Goal: Task Accomplishment & Management: Manage account settings

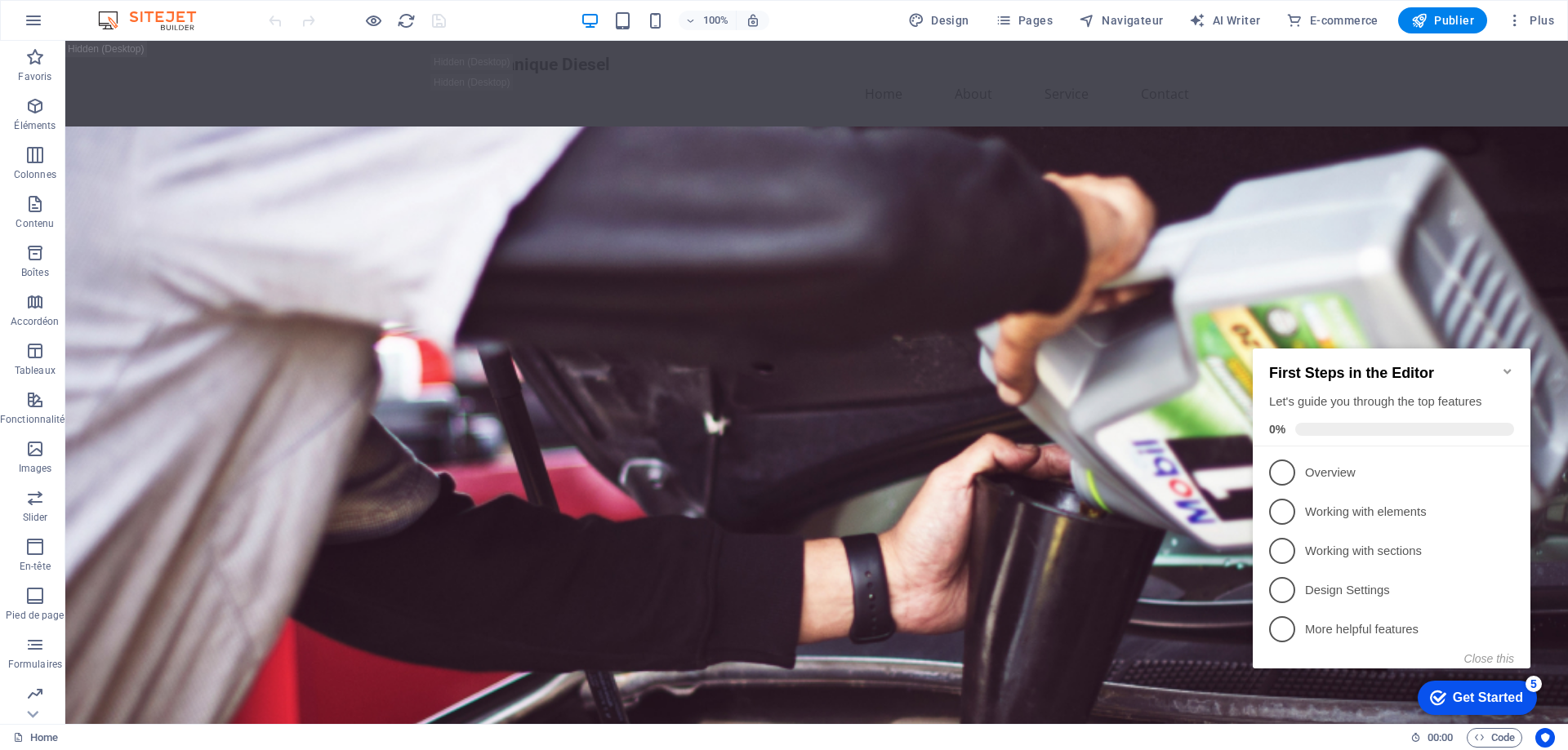
drag, startPoint x: 1557, startPoint y: 102, endPoint x: 1604, endPoint y: 78, distance: 52.8
click at [0, 0] on button "Plus" at bounding box center [0, 0] width 0 height 0
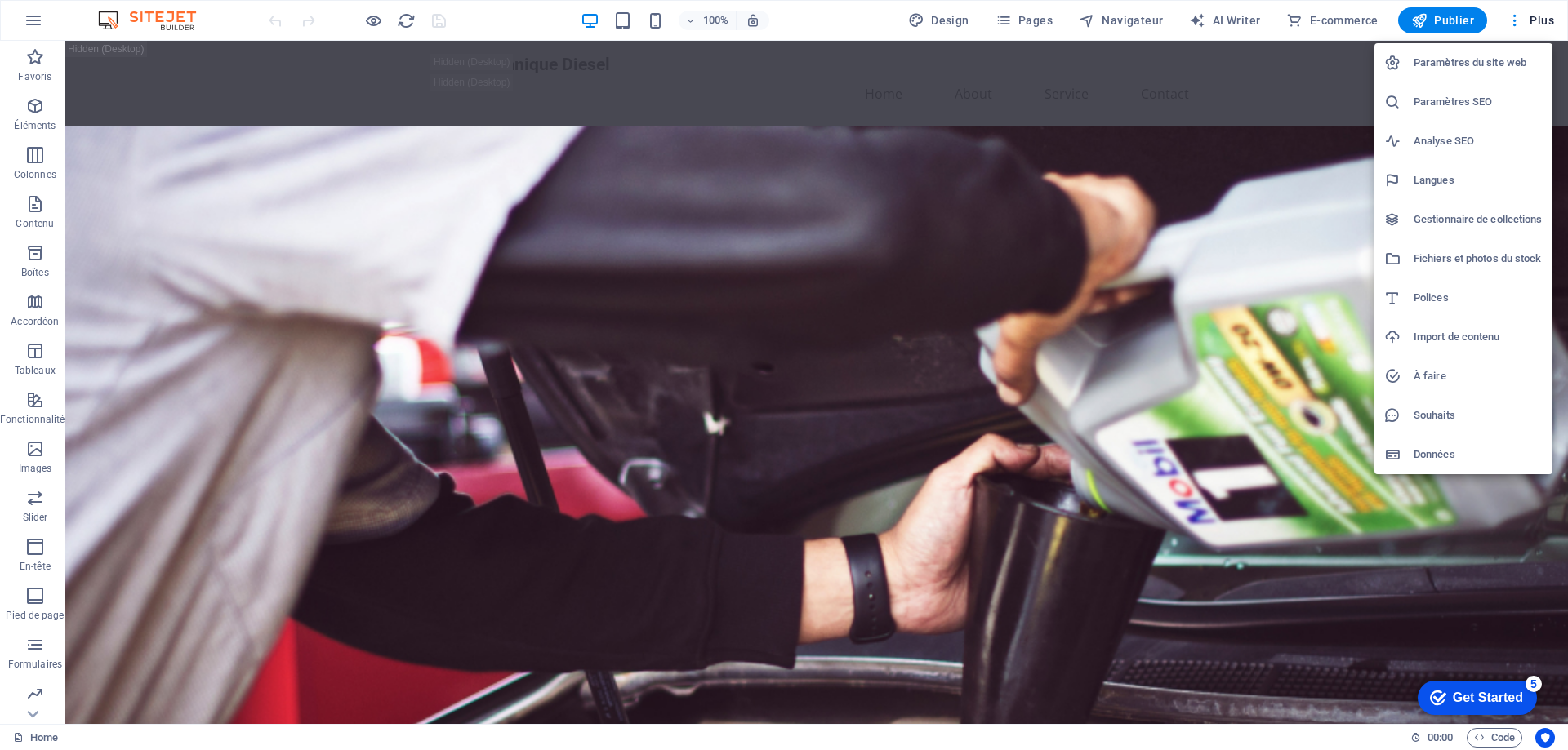
click at [0, 0] on li "Paramètres du site web" at bounding box center [0, 0] width 0 height 0
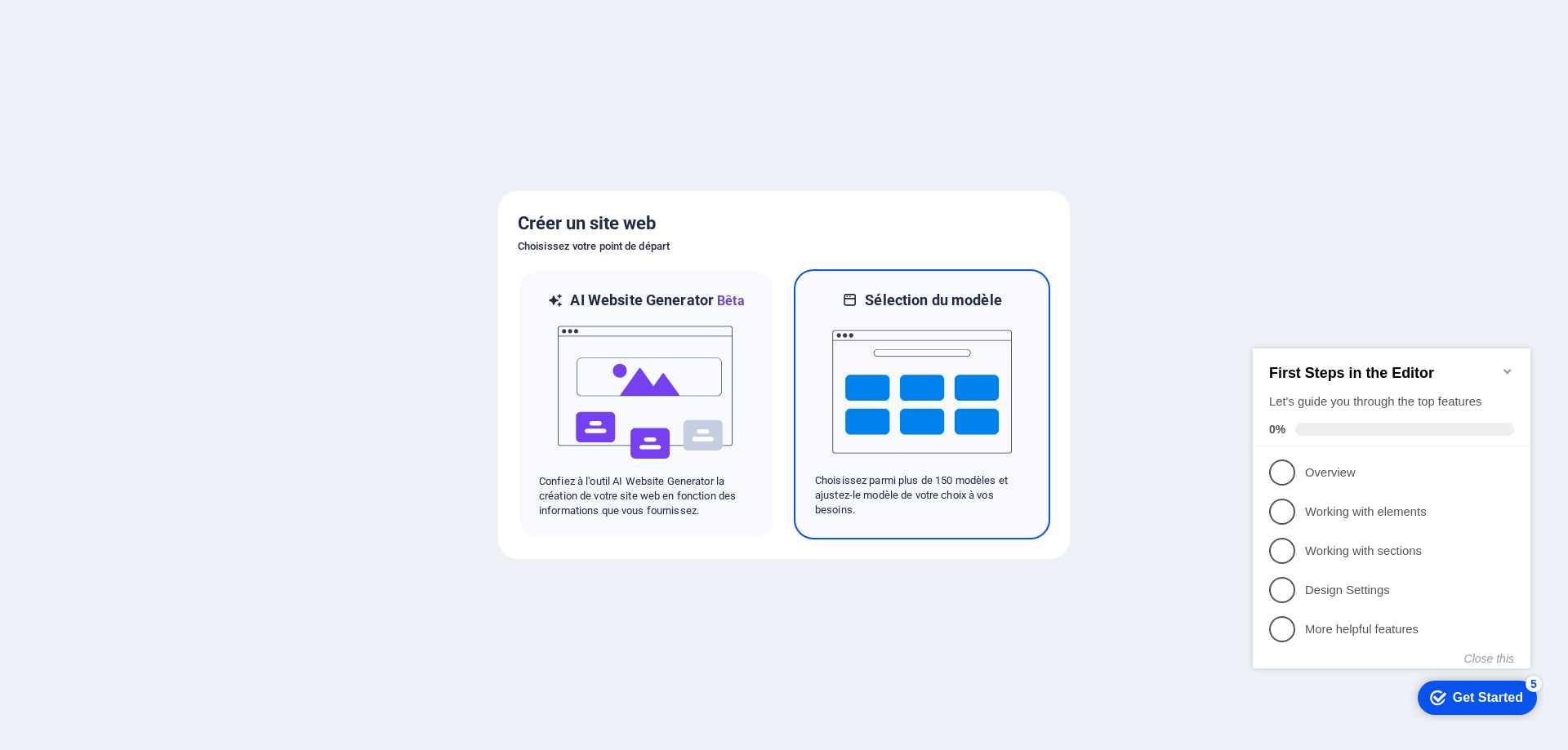
click at [874, 399] on img at bounding box center [921, 391] width 179 height 163
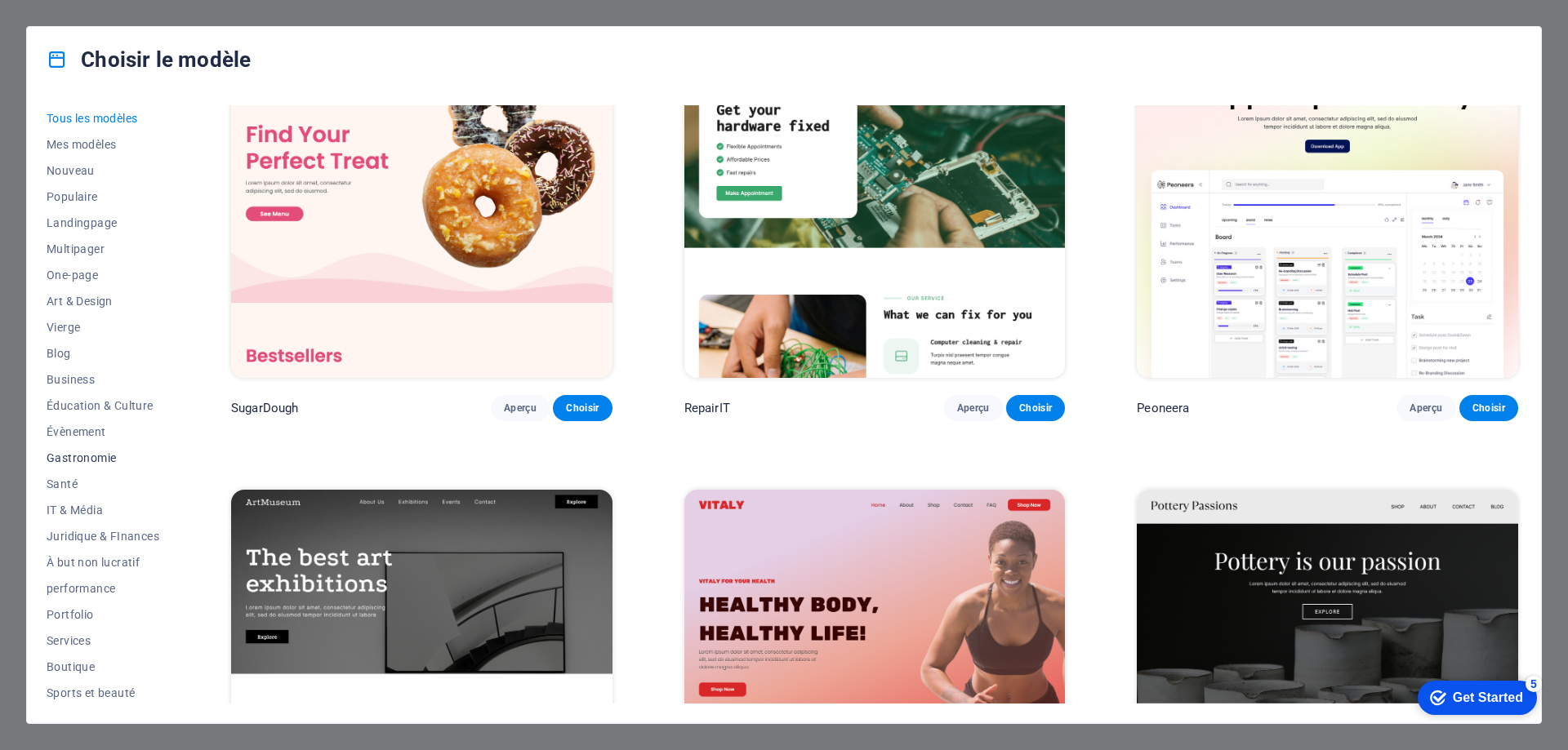
scroll to position [81, 0]
click at [75, 562] on span "Services" at bounding box center [103, 560] width 113 height 13
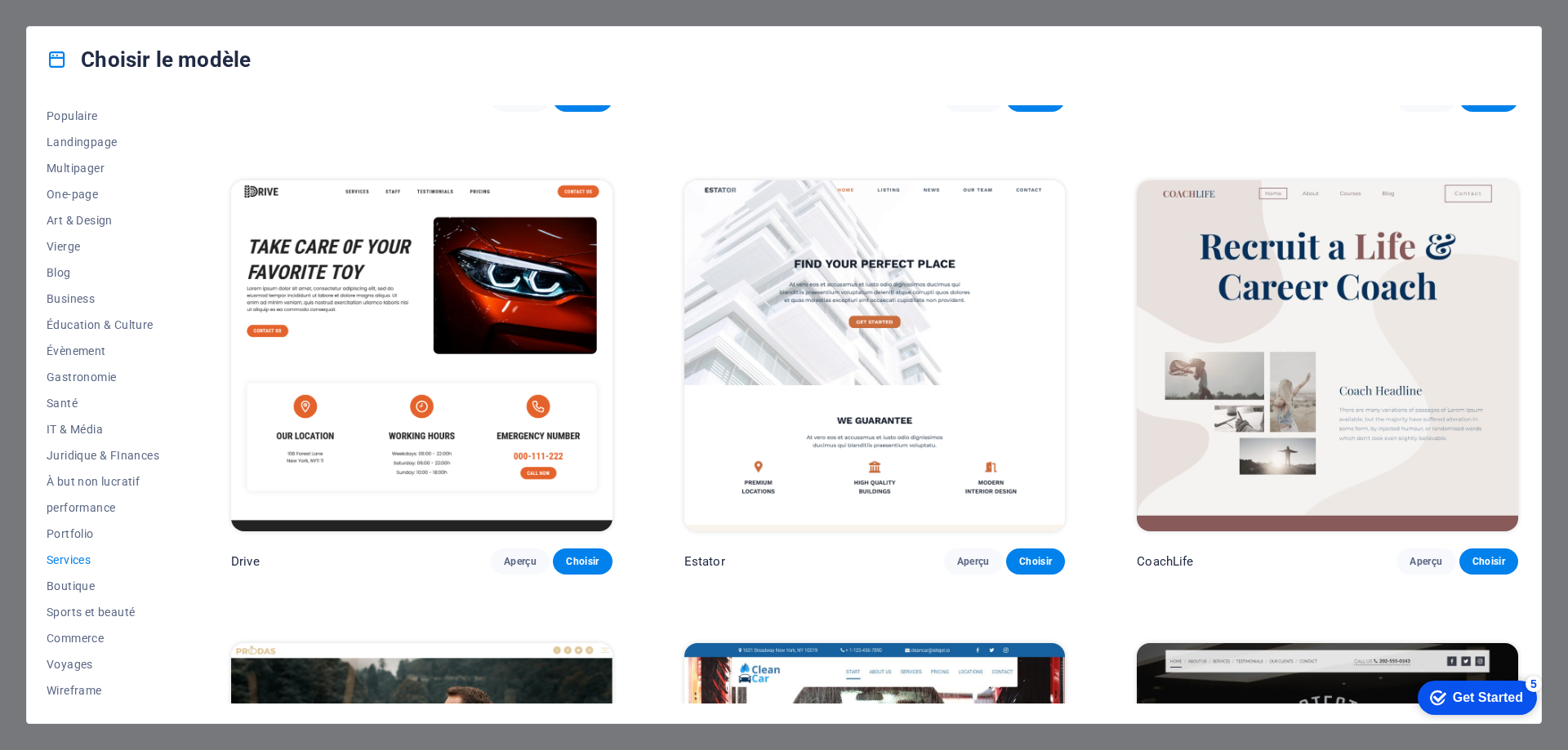
scroll to position [847, 0]
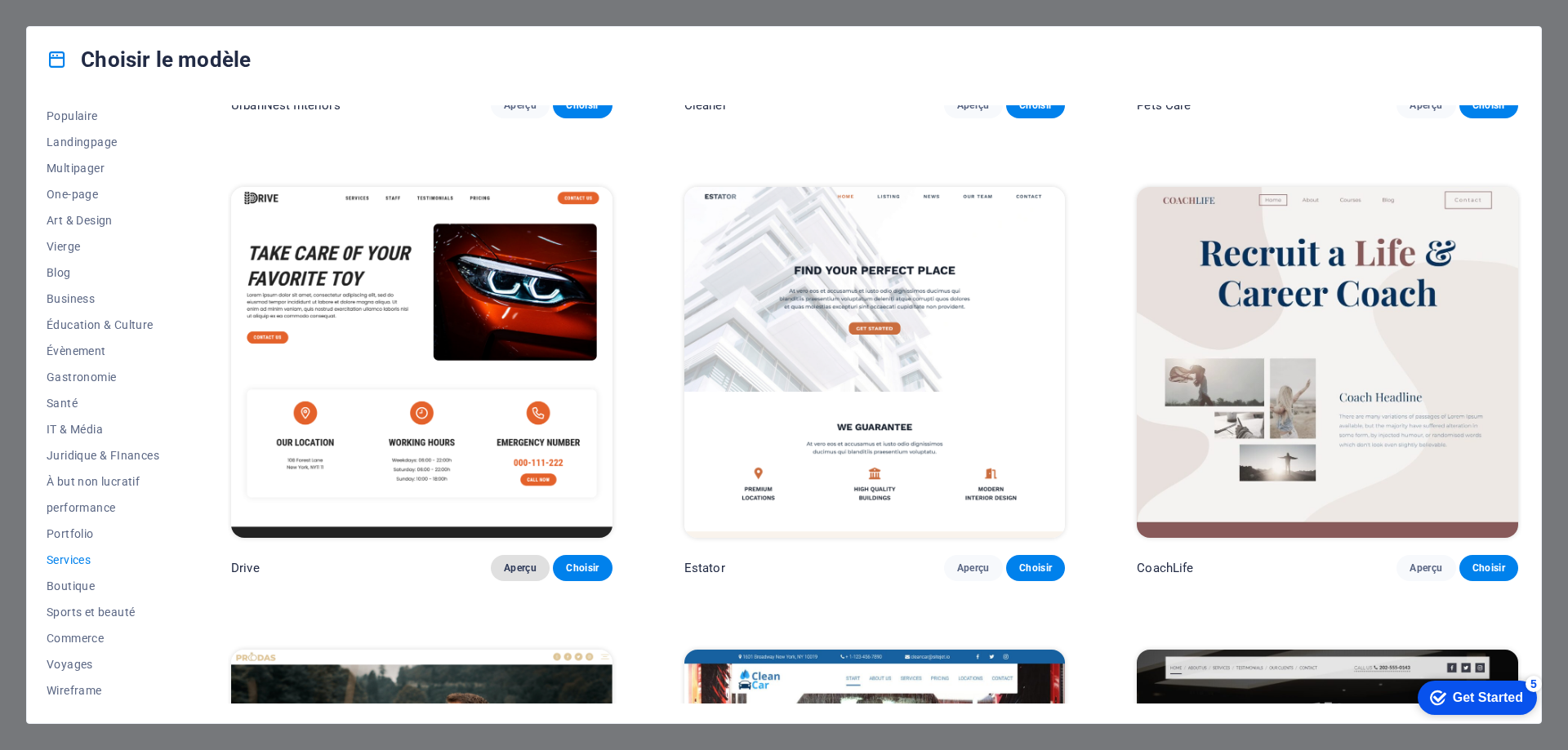
click at [537, 569] on button "Aperçu" at bounding box center [520, 568] width 59 height 26
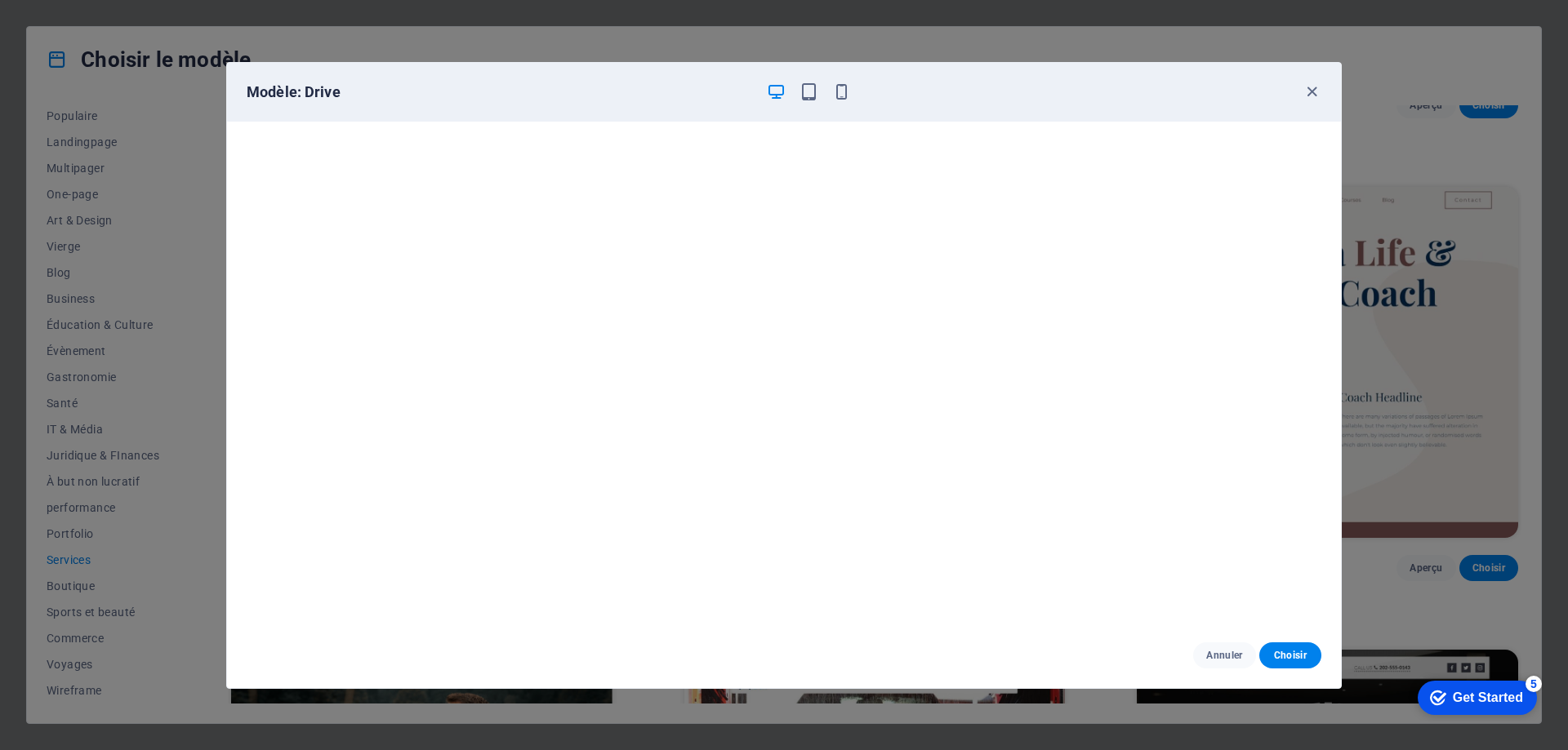
scroll to position [4, 0]
click at [1319, 94] on icon "button" at bounding box center [1312, 92] width 19 height 19
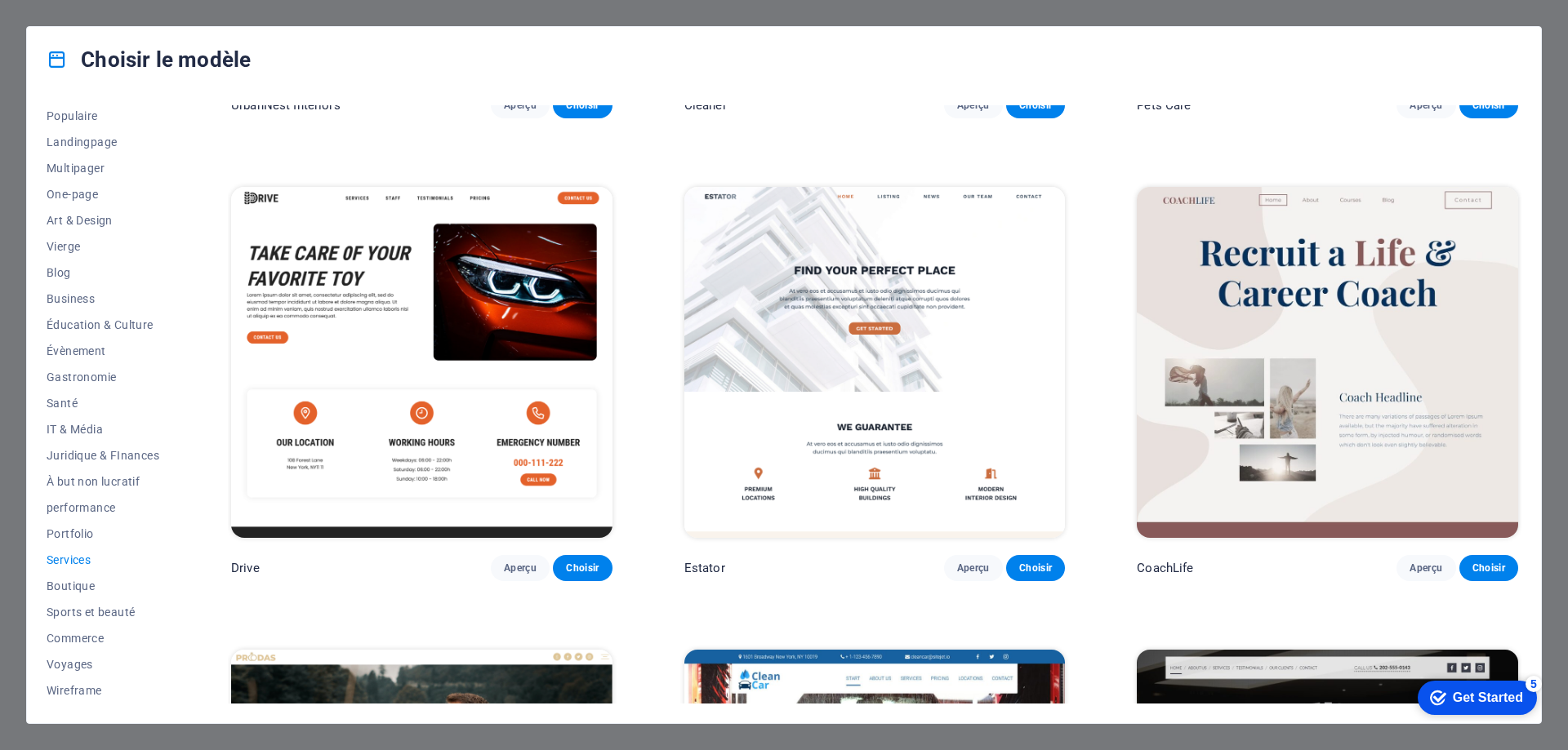
click at [489, 316] on img at bounding box center [422, 362] width 382 height 351
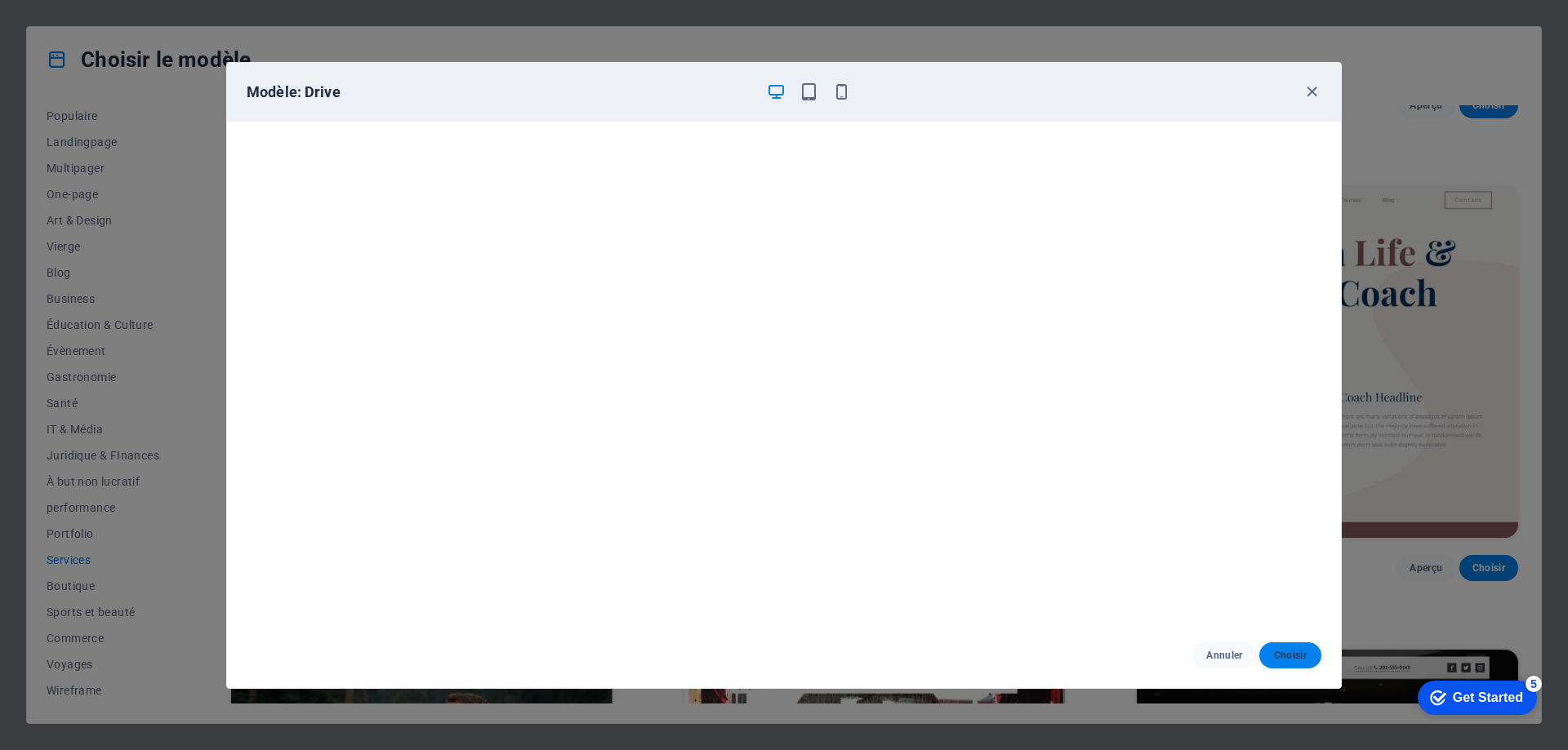
click at [1276, 658] on span "Choisir" at bounding box center [1290, 656] width 36 height 13
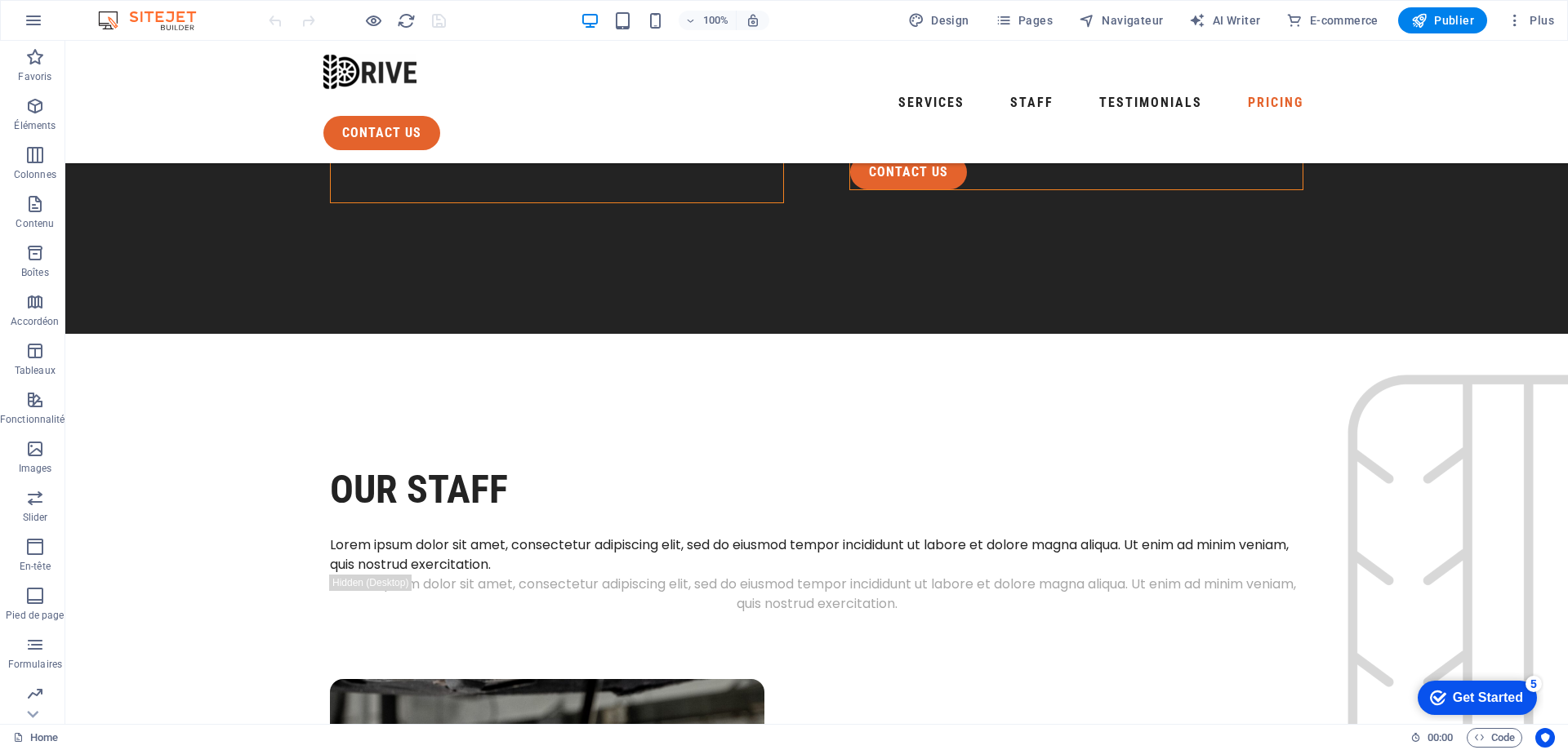
scroll to position [3944, 0]
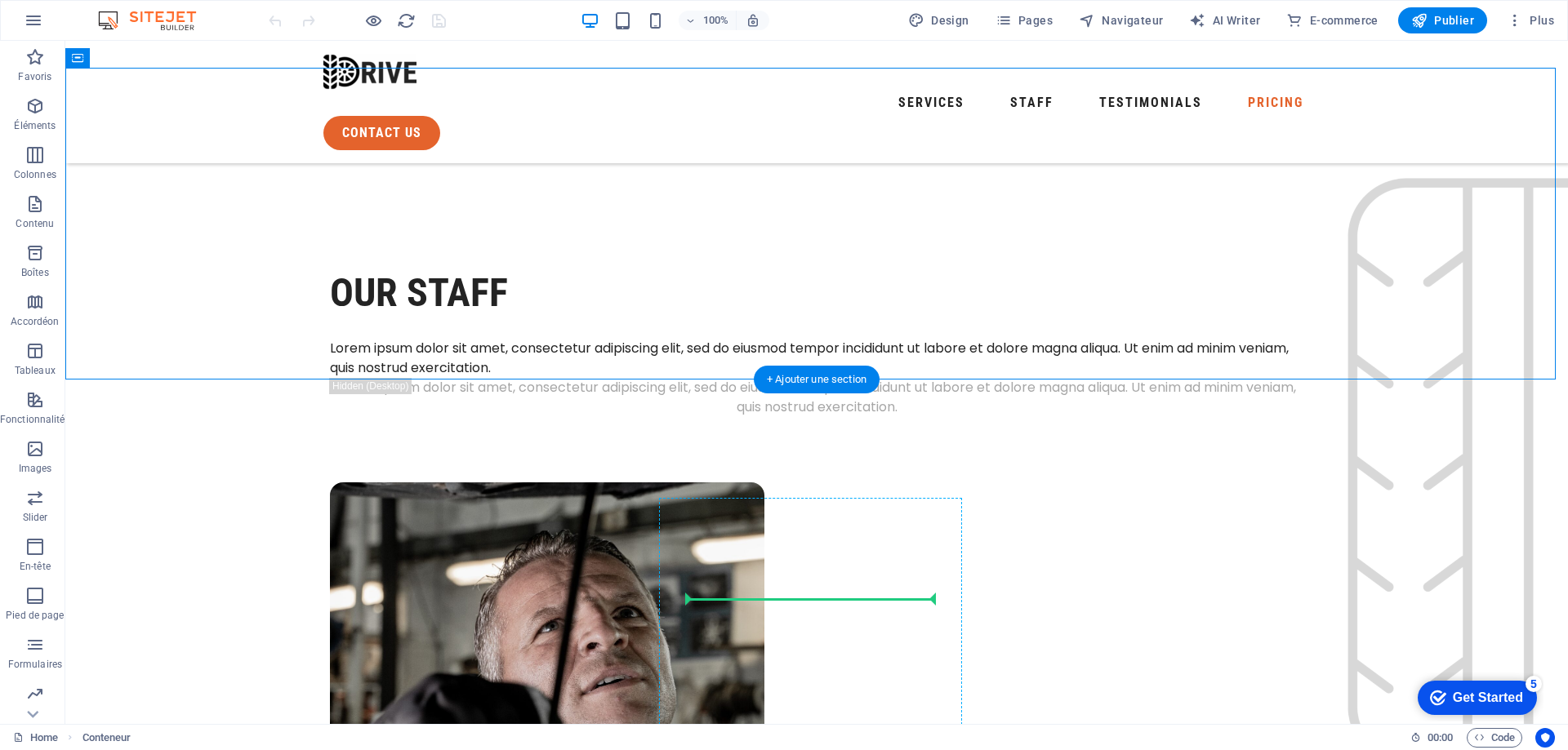
drag, startPoint x: 285, startPoint y: 314, endPoint x: 513, endPoint y: 394, distance: 241.6
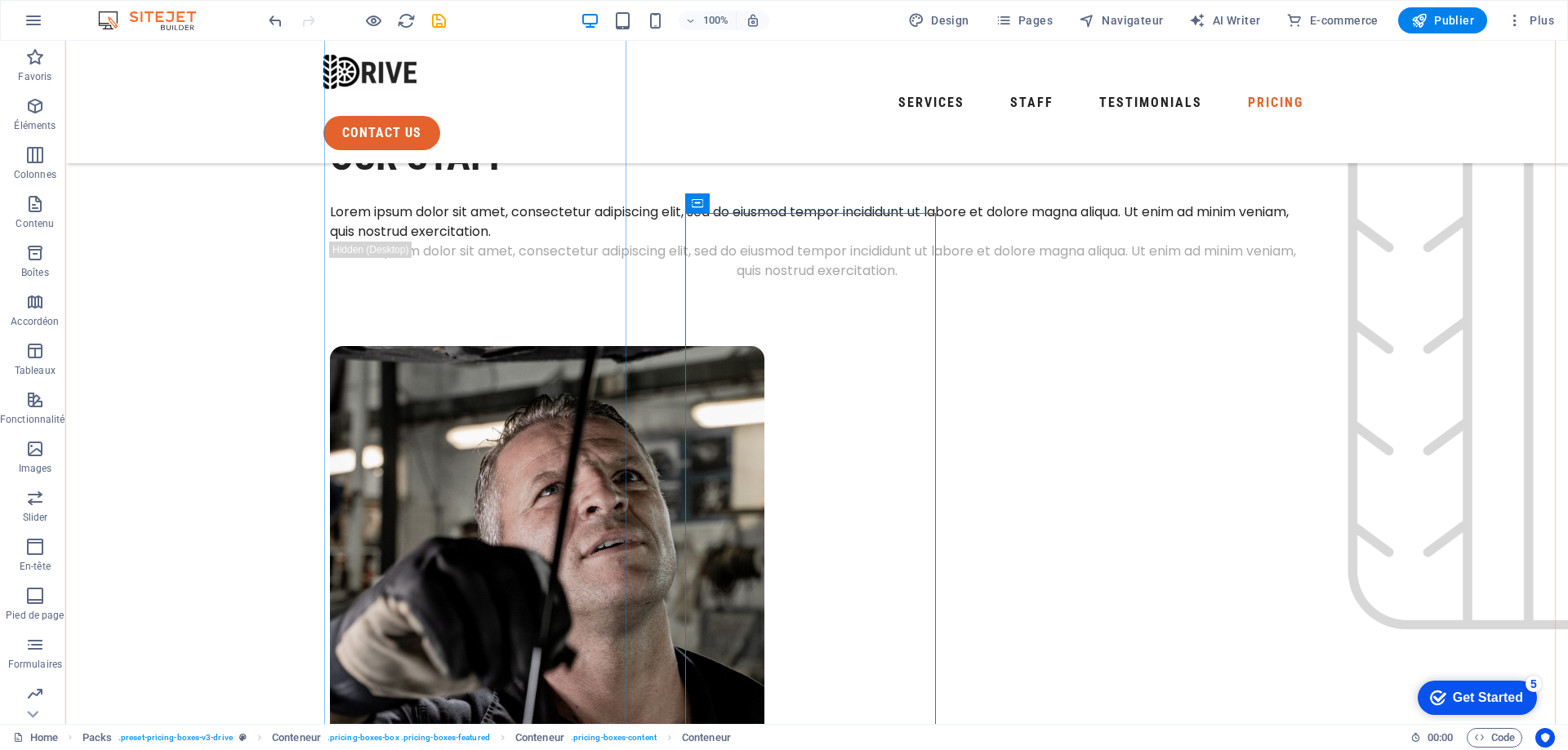
scroll to position [4107, 0]
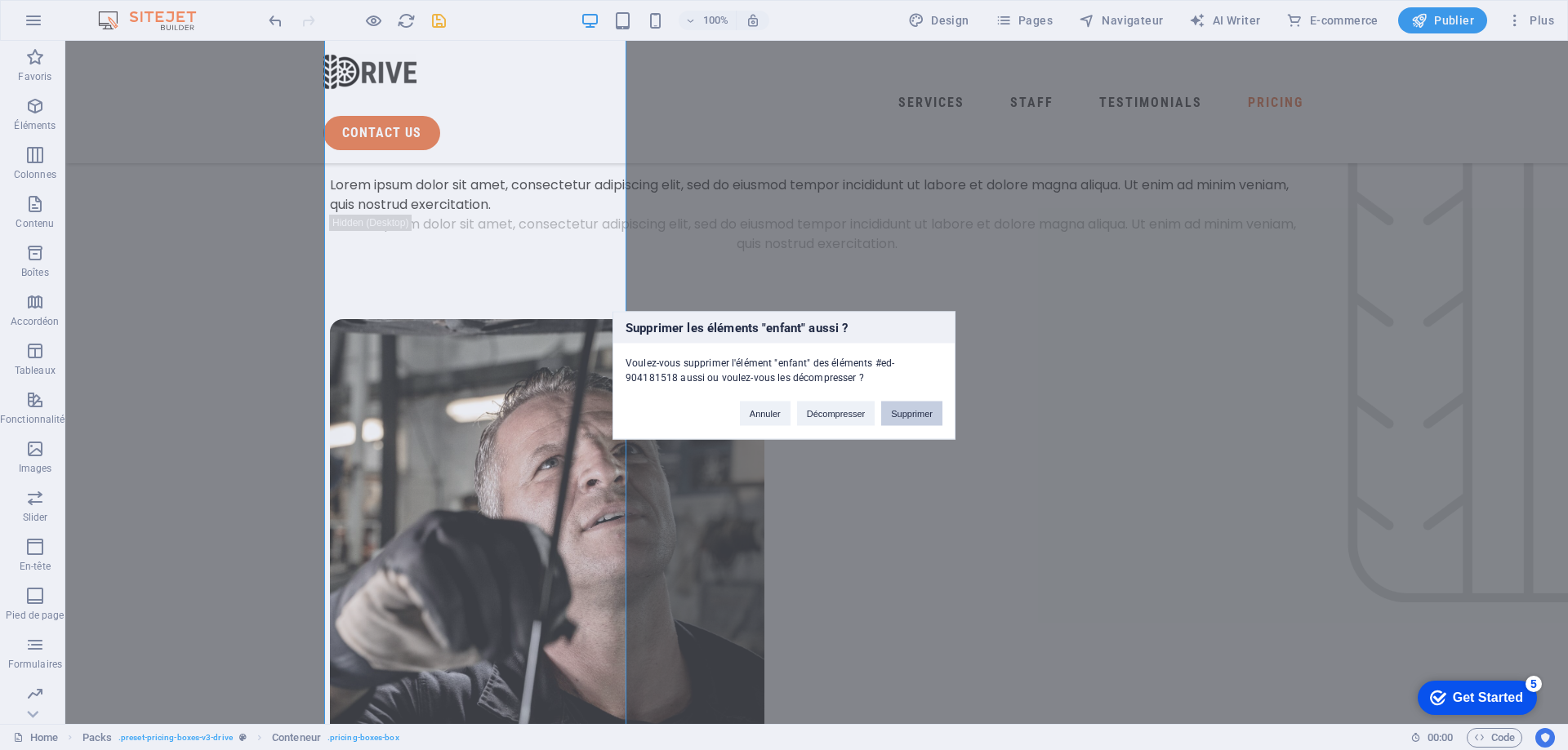
click at [930, 420] on button "Supprimer" at bounding box center [911, 413] width 61 height 25
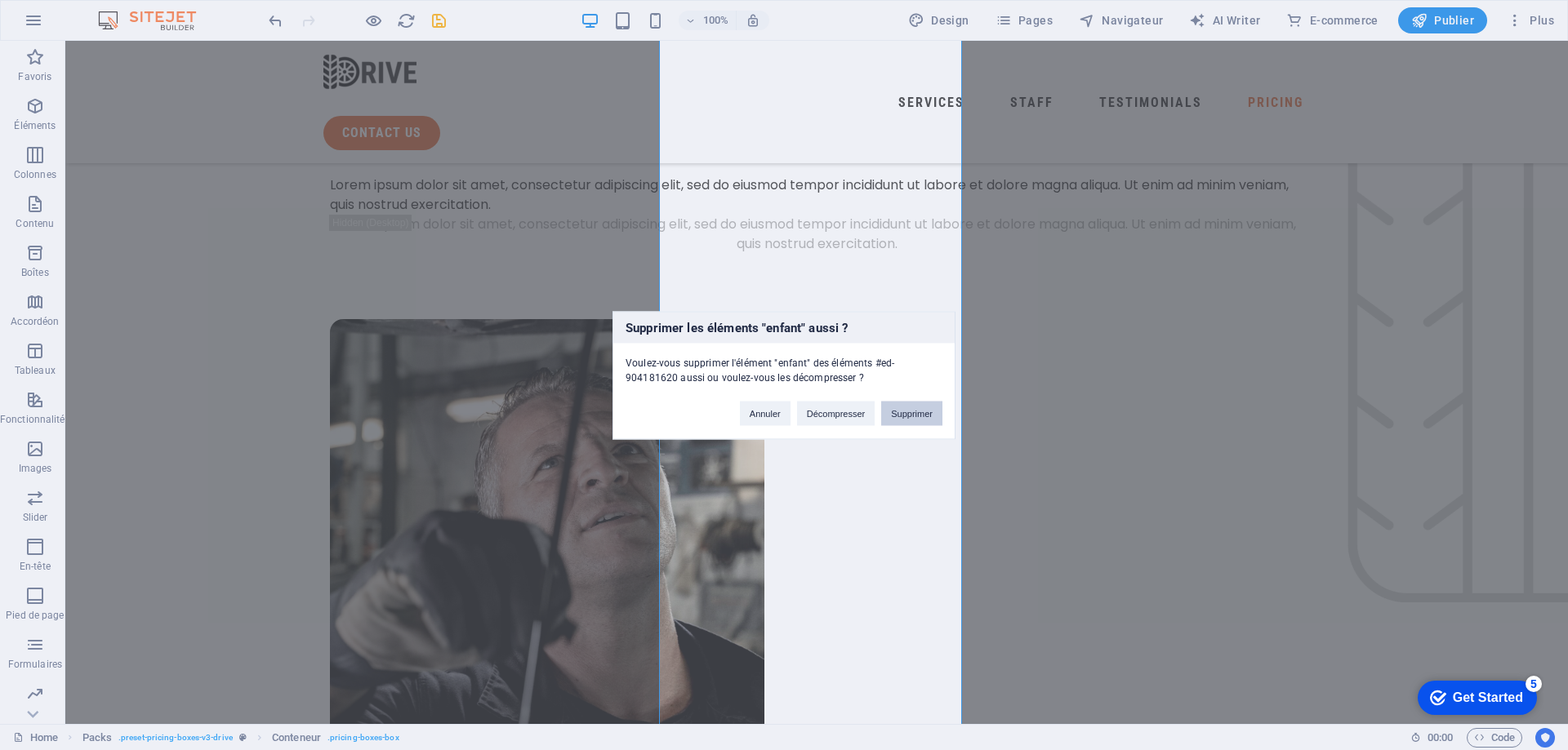
click at [0, 0] on button "Supprimer" at bounding box center [0, 0] width 0 height 0
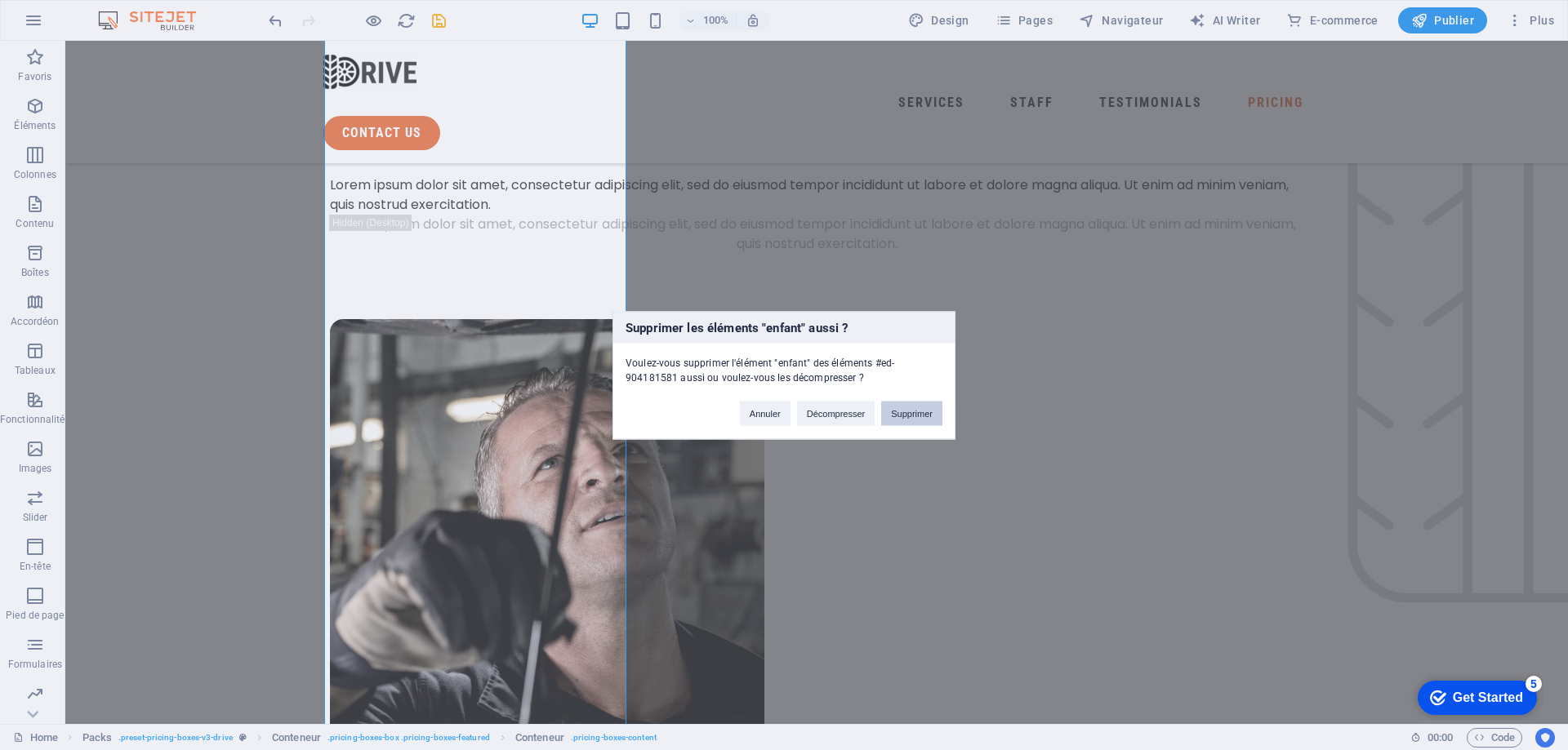
click at [906, 416] on button "Supprimer" at bounding box center [911, 413] width 61 height 25
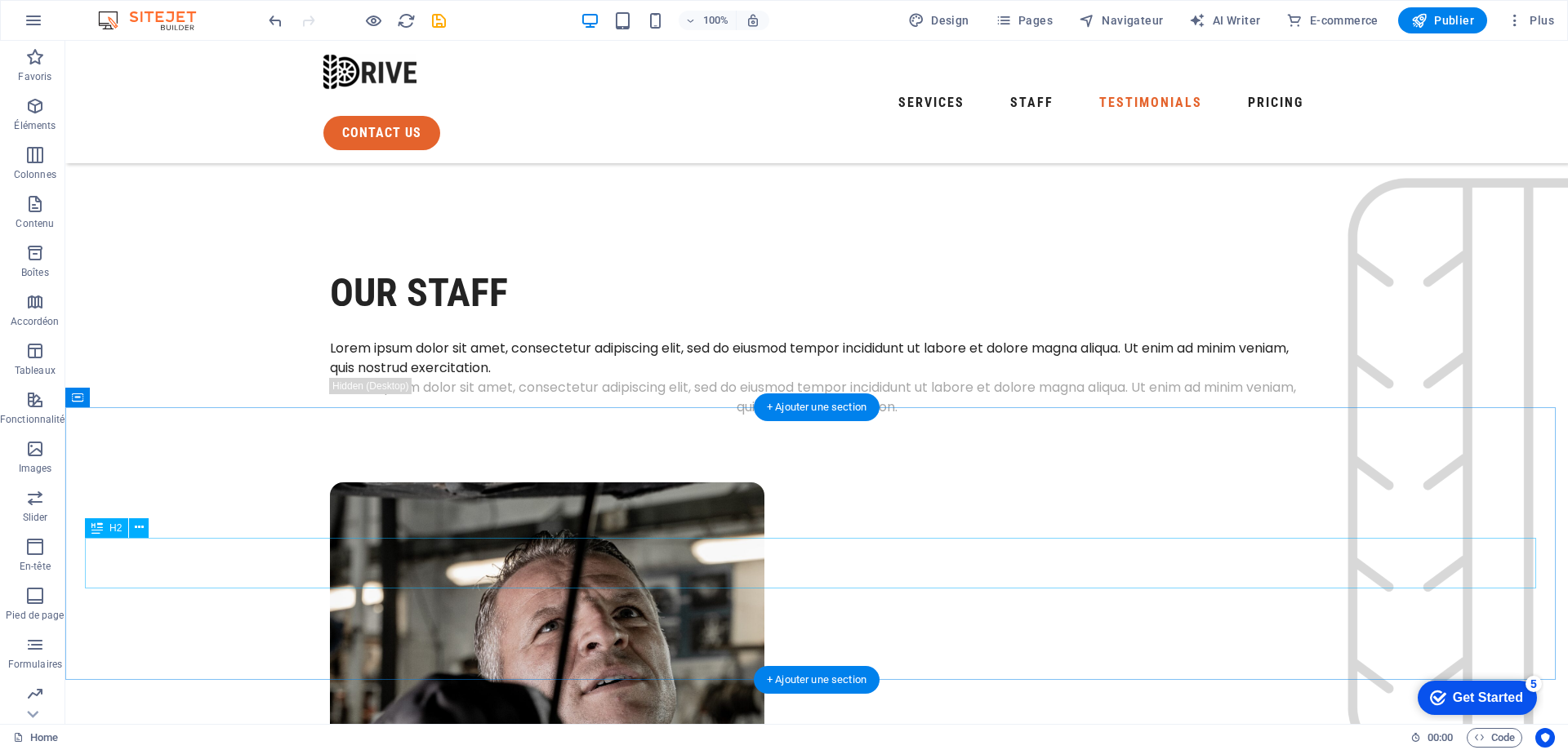
scroll to position [3780, 0]
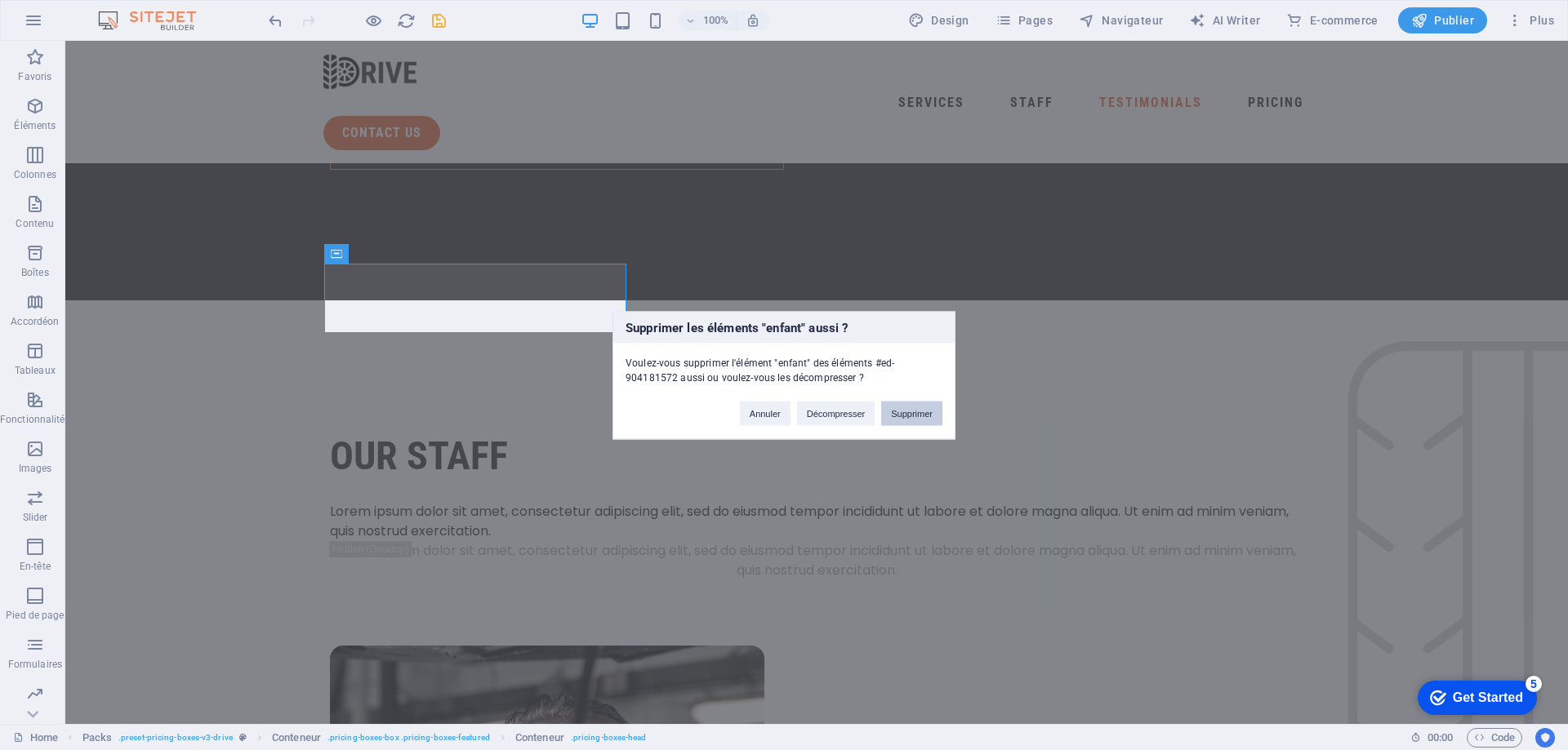
click at [897, 413] on button "Supprimer" at bounding box center [911, 413] width 61 height 25
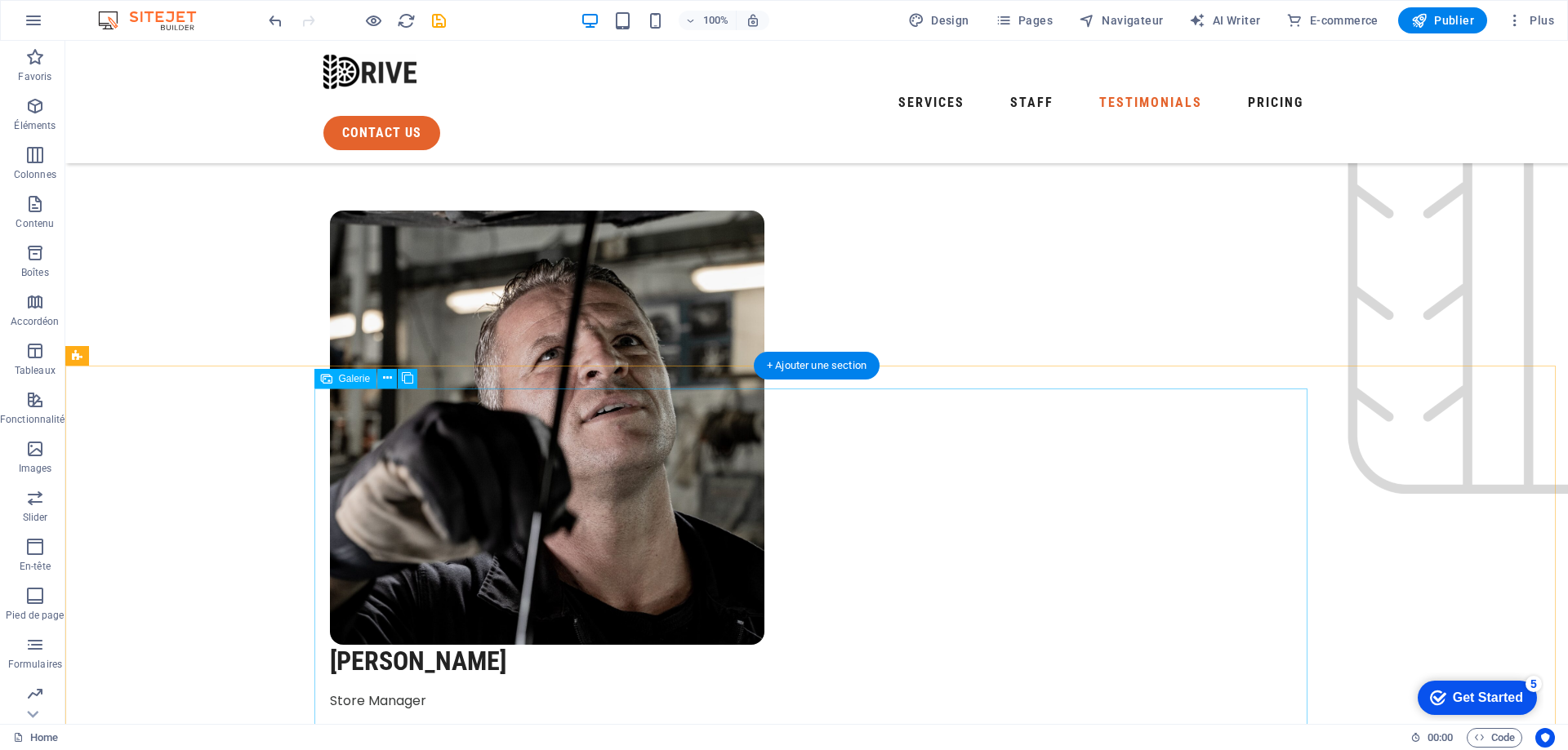
scroll to position [4189, 0]
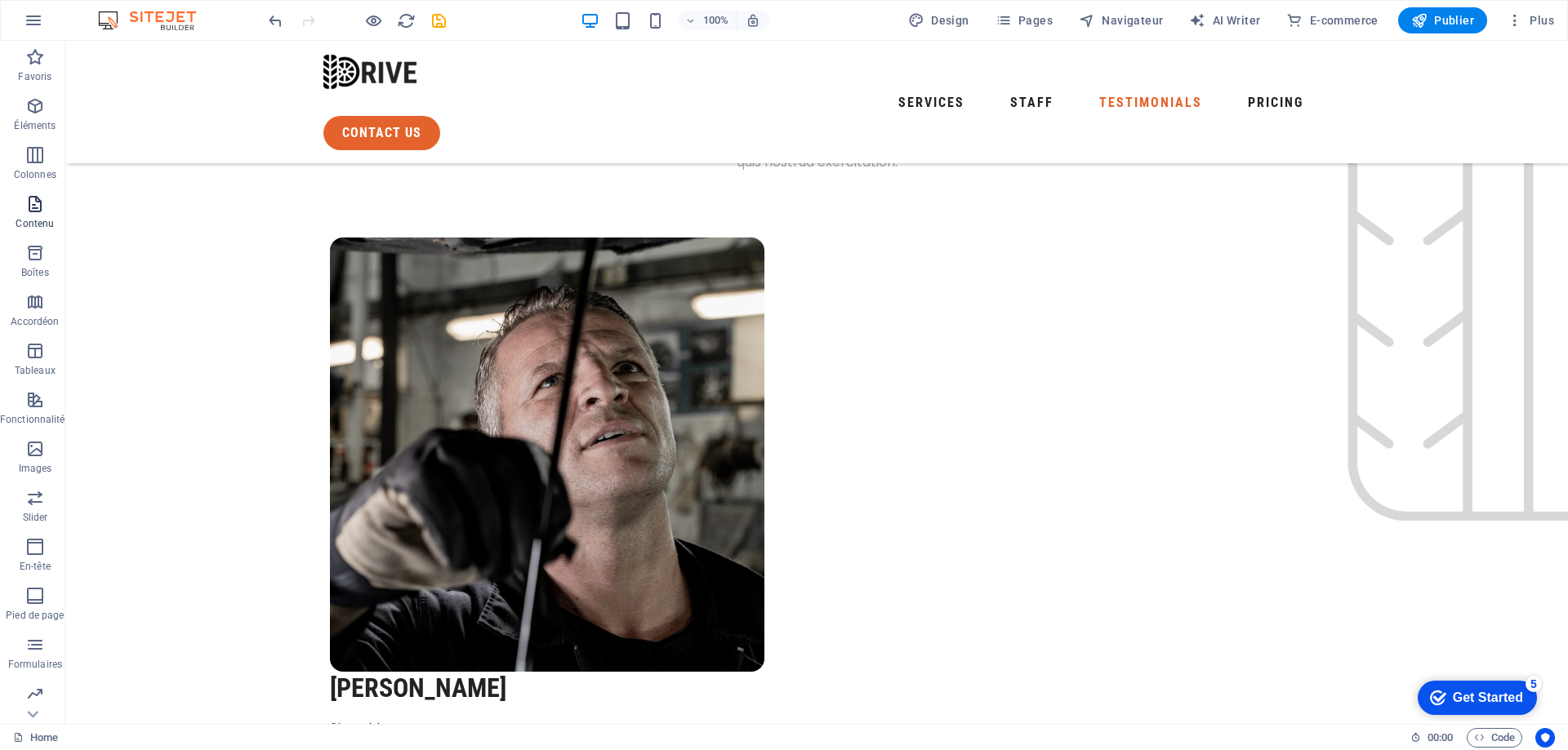
click at [41, 206] on icon "button" at bounding box center [35, 204] width 20 height 20
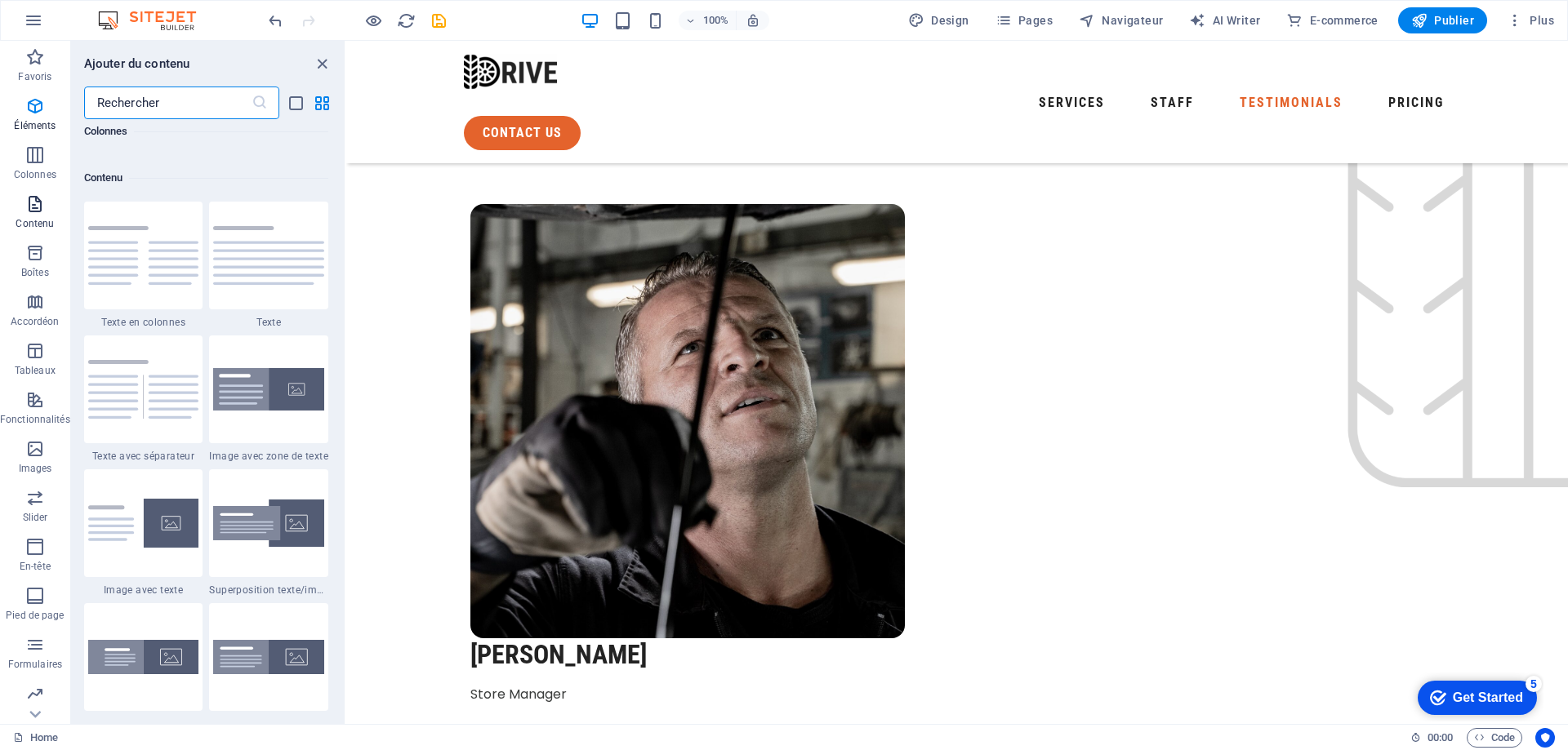
scroll to position [2857, 0]
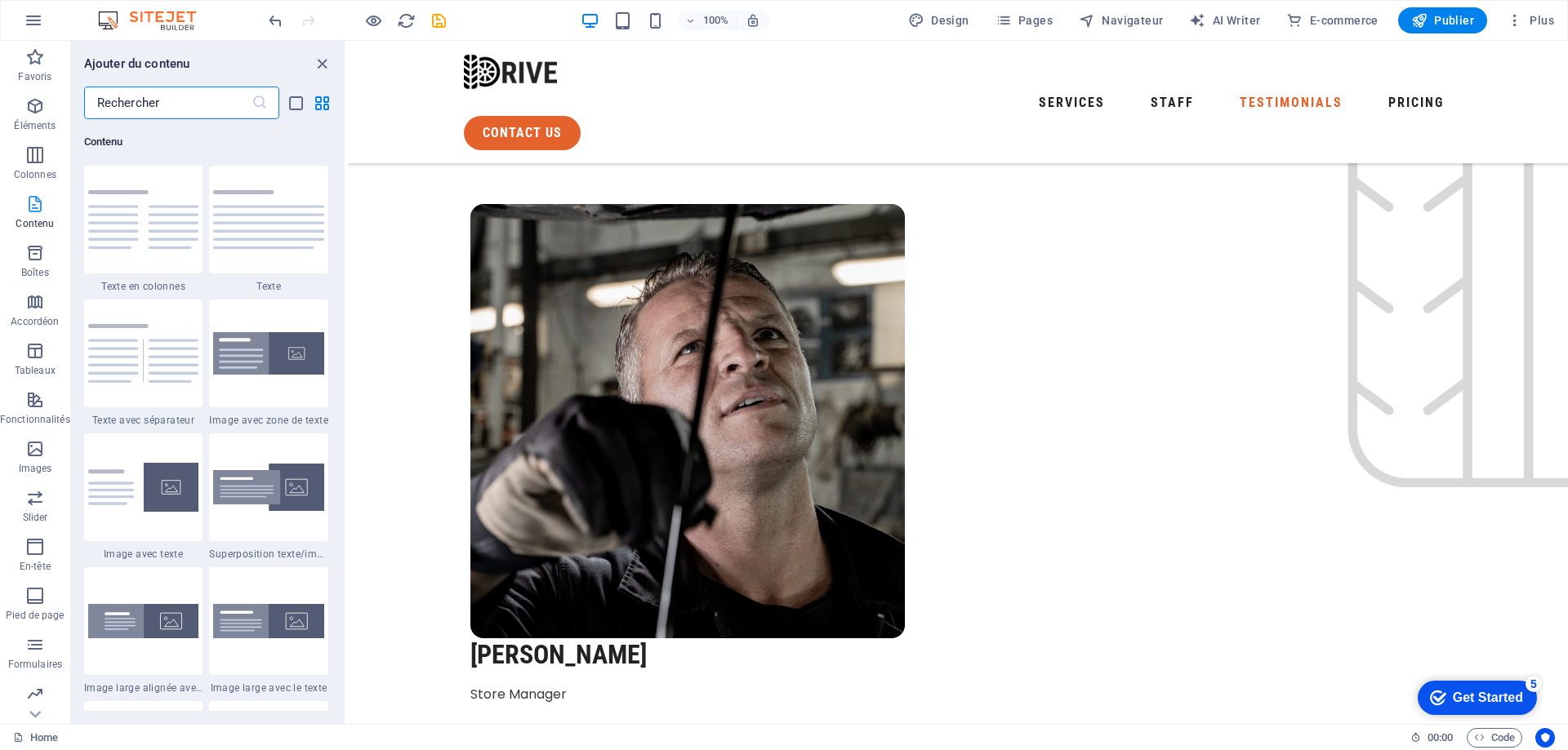
click at [25, 201] on icon "button" at bounding box center [35, 204] width 20 height 20
click at [320, 63] on icon "close panel" at bounding box center [322, 64] width 19 height 19
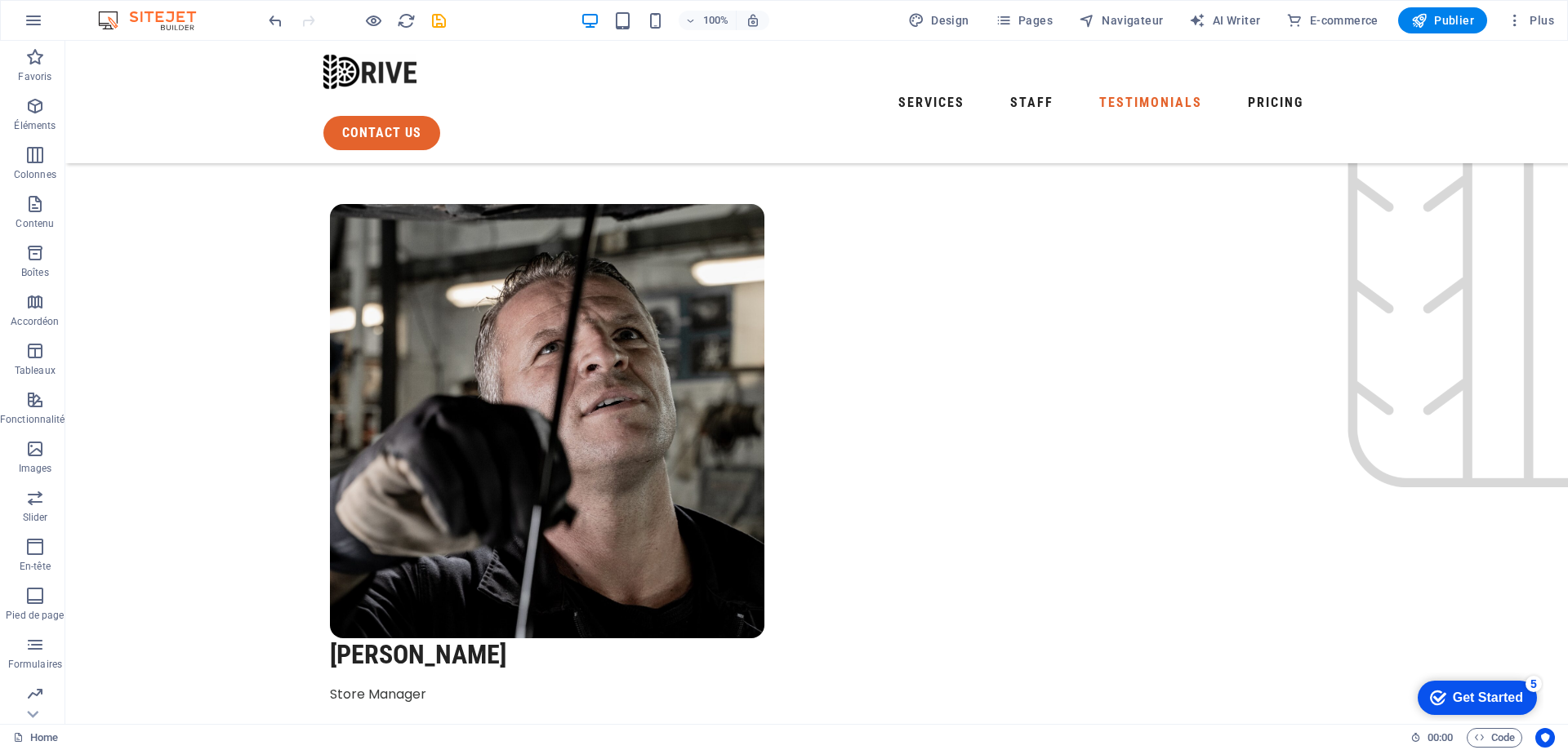
click at [1032, 20] on span "Pages" at bounding box center [751, 39] width 974 height 39
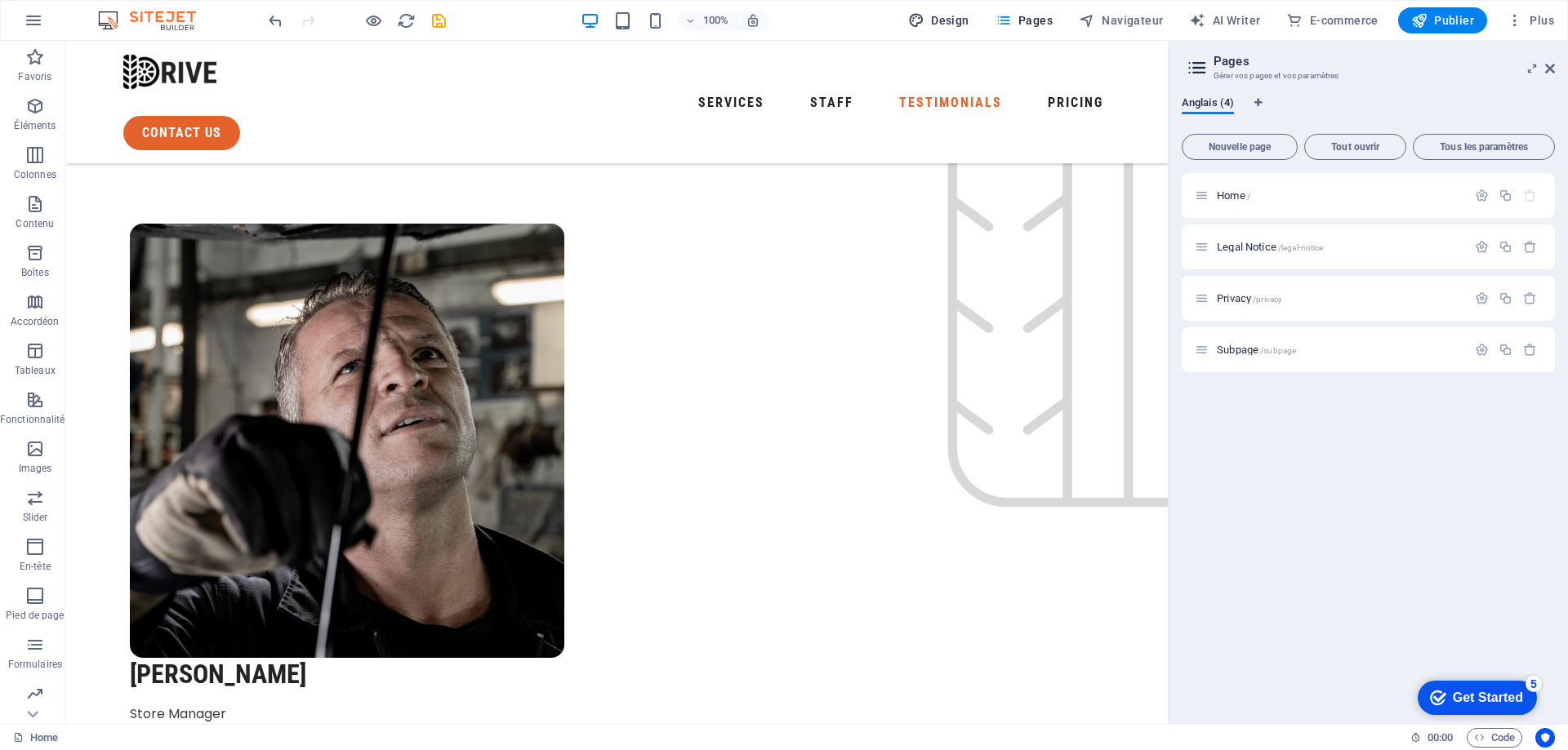
click at [947, 11] on button "Design" at bounding box center [938, 20] width 75 height 26
select select "px"
select select "400"
select select "px"
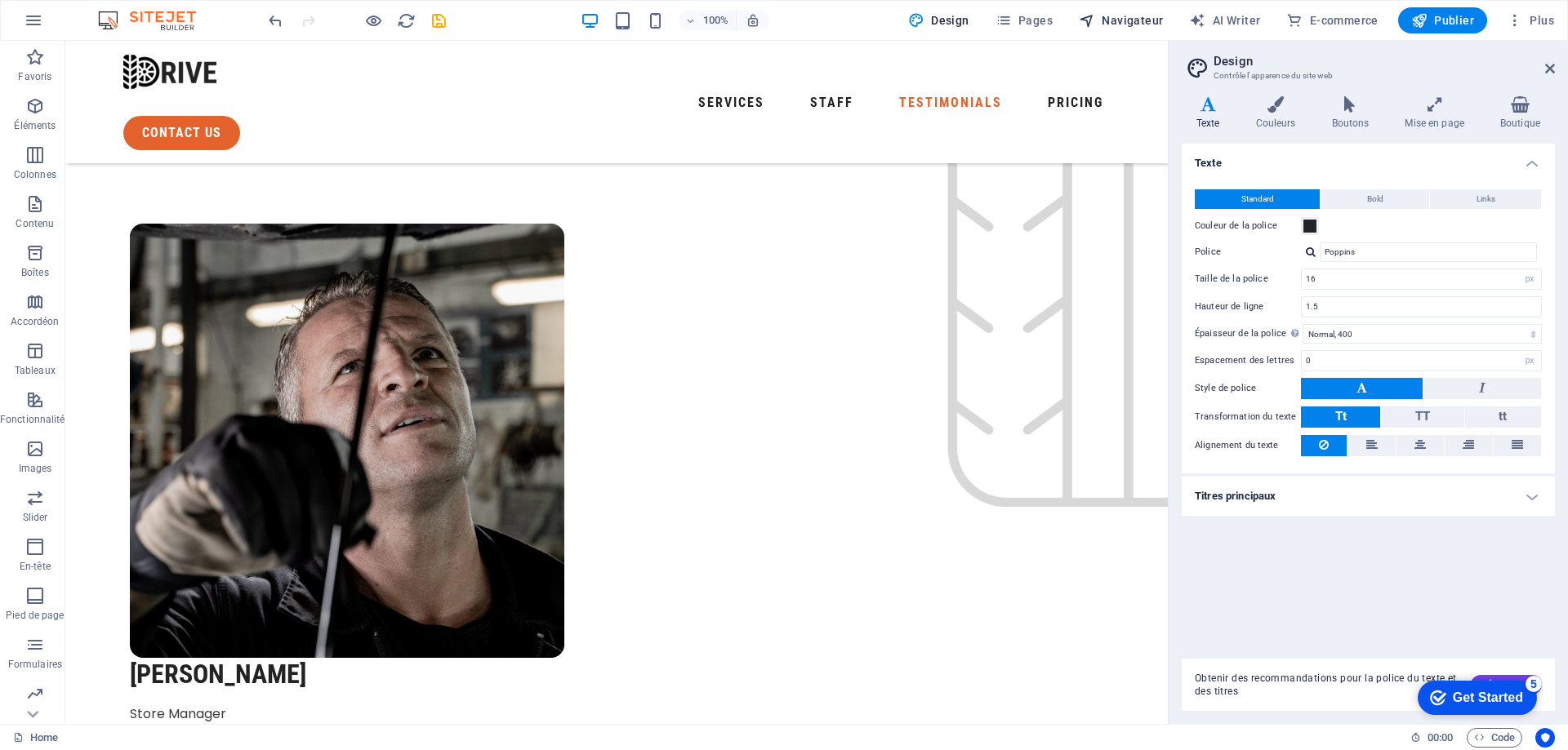
click at [1118, 16] on span "Navigateur" at bounding box center [1120, 20] width 84 height 16
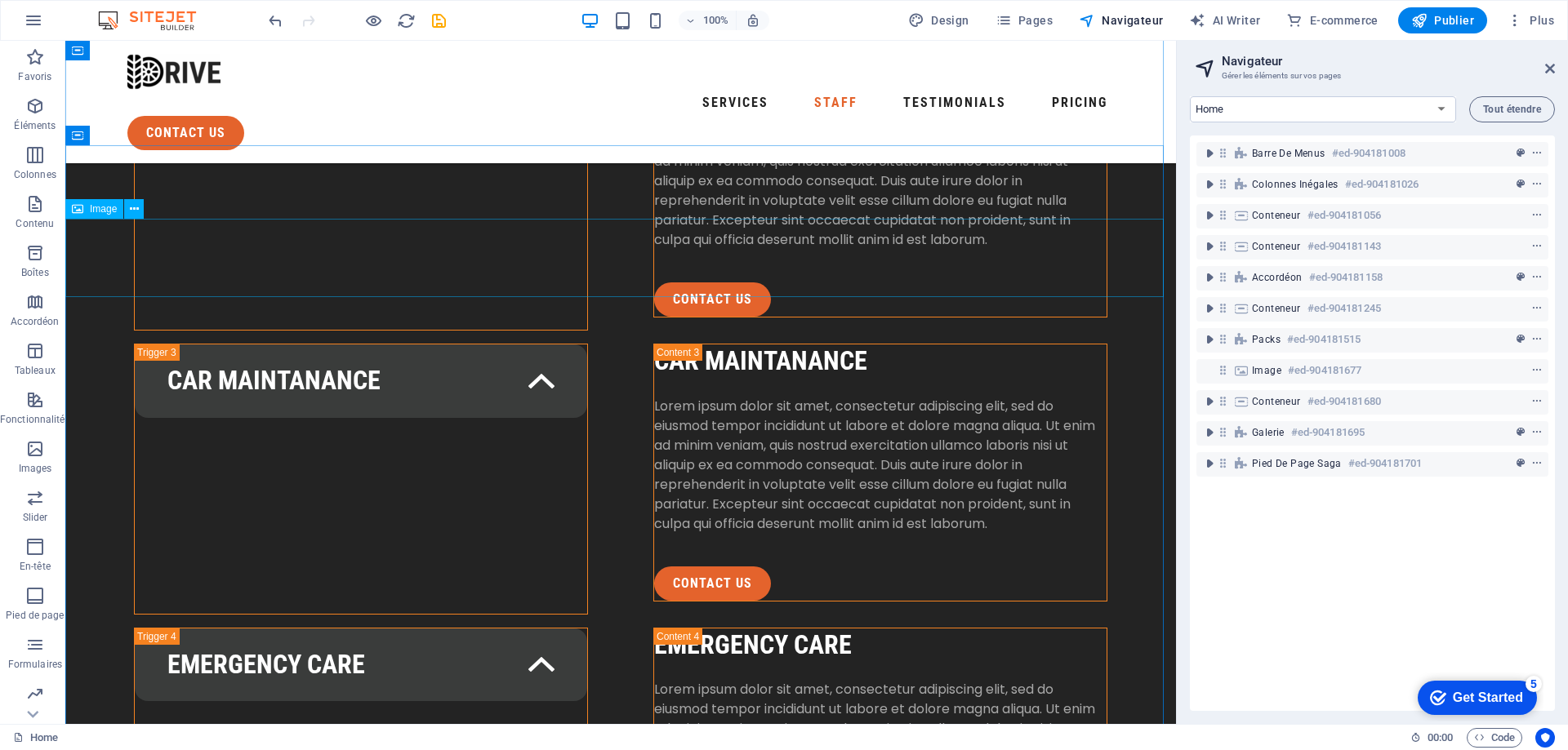
scroll to position [2998, 0]
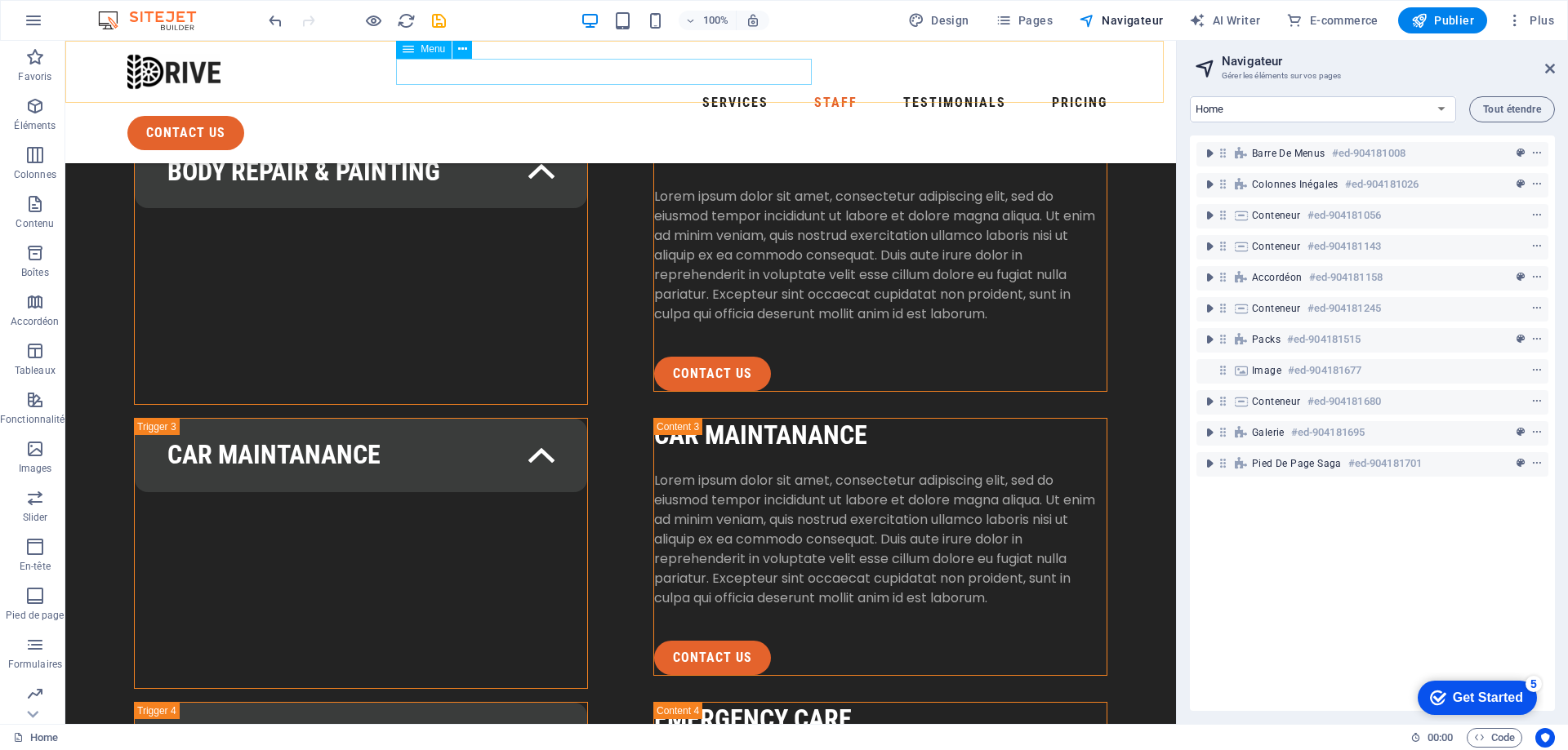
click at [545, 90] on nav "Services Staff Testimonials Pricing" at bounding box center [621, 103] width 987 height 26
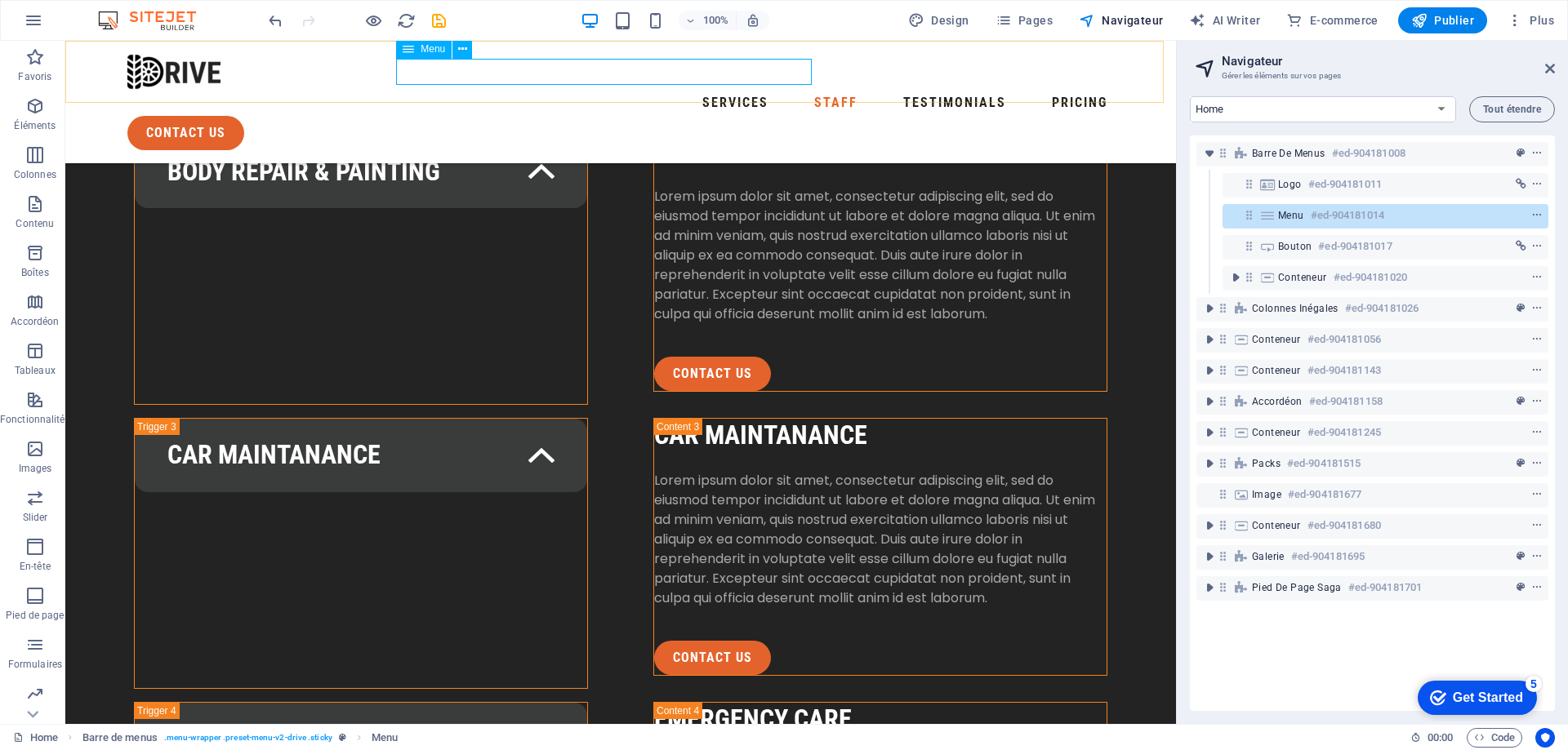
click at [540, 90] on nav "Services Staff Testimonials Pricing" at bounding box center [621, 103] width 987 height 26
click at [1360, 226] on div "Menu #ed-904181014" at bounding box center [1385, 216] width 326 height 25
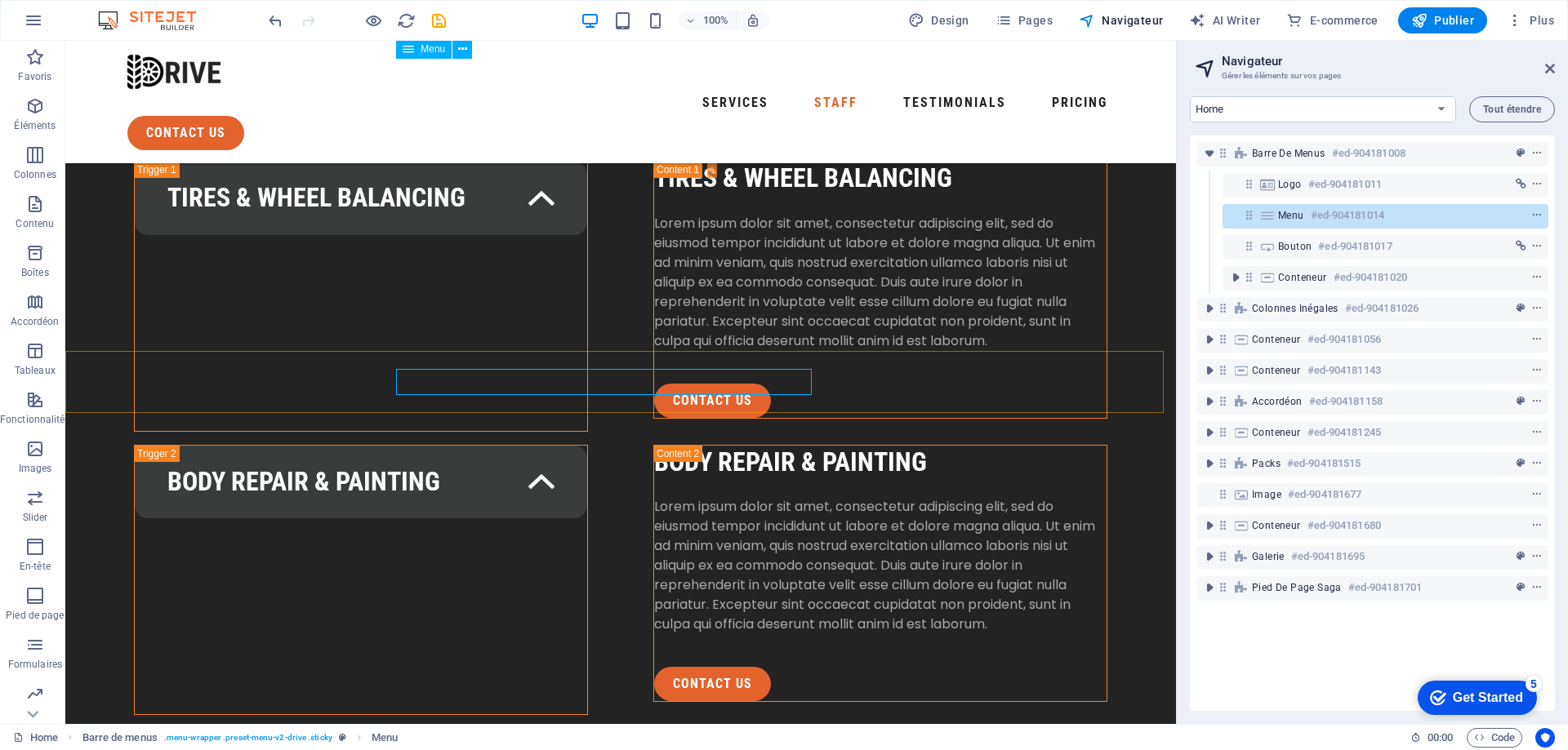
click at [1360, 226] on div "Menu #ed-904181014" at bounding box center [1385, 216] width 326 height 25
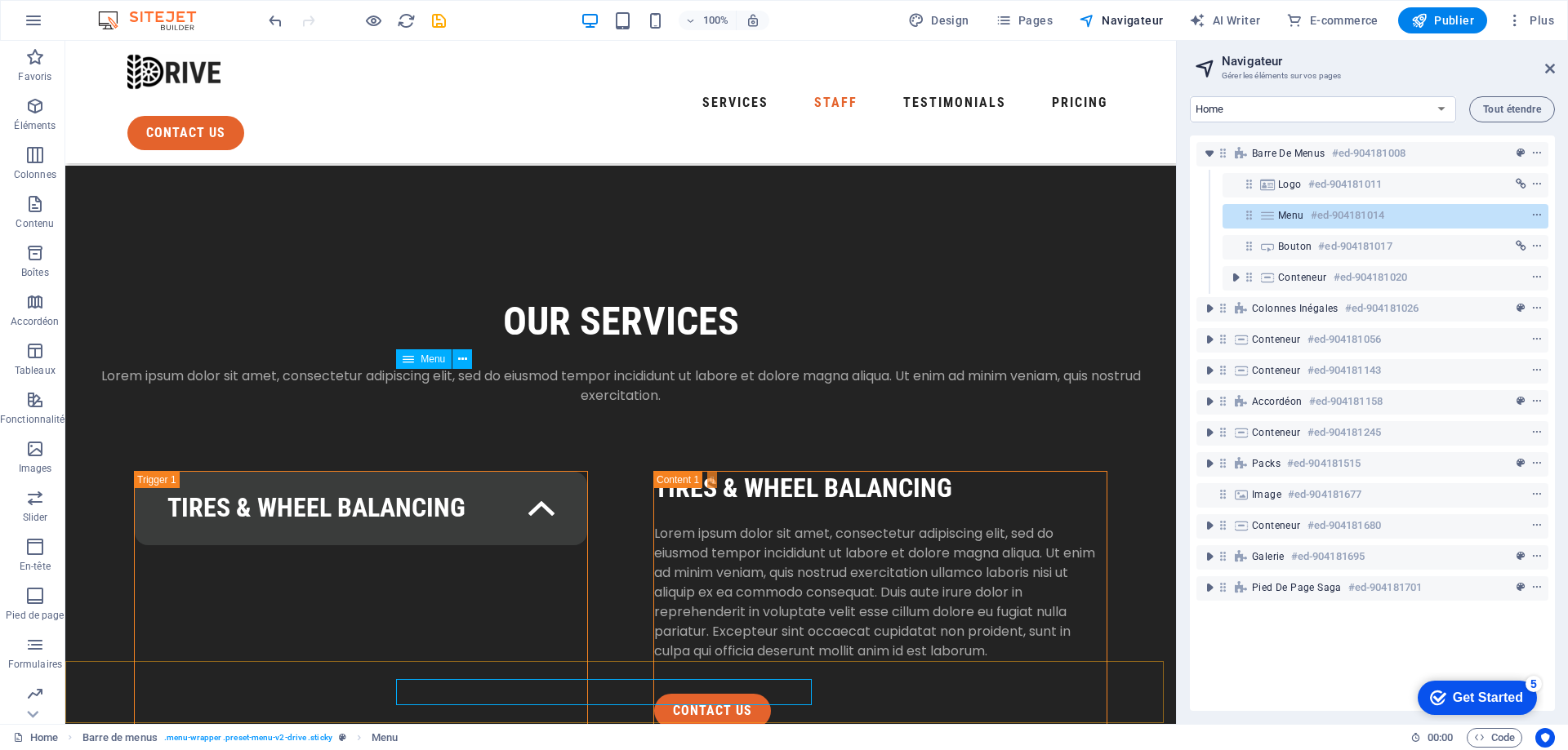
click at [1358, 226] on div "Menu #ed-904181014" at bounding box center [1385, 216] width 326 height 25
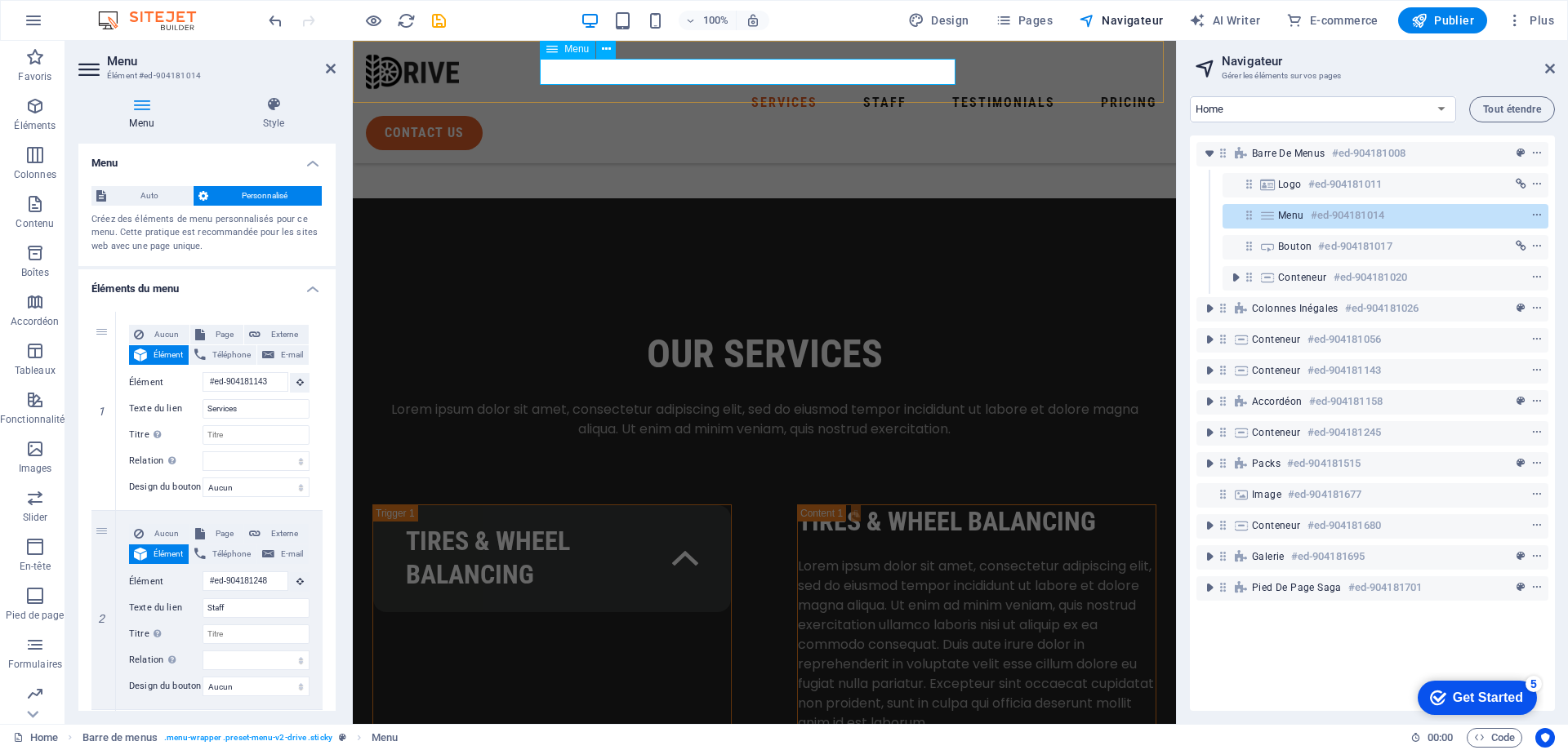
click at [1358, 226] on div "Menu #ed-904181014" at bounding box center [1385, 216] width 326 height 25
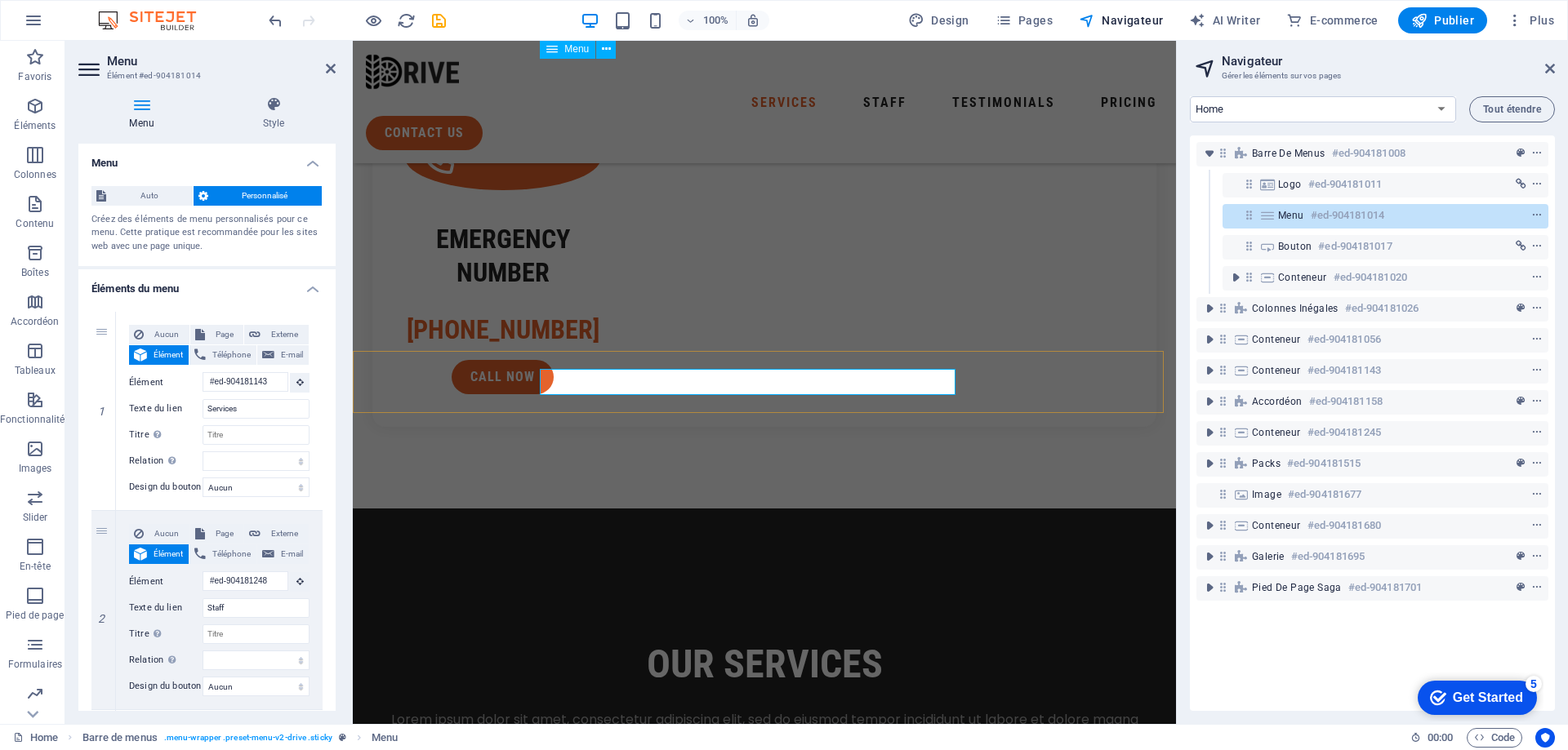
click at [1358, 226] on div "Menu #ed-904181014" at bounding box center [1385, 216] width 326 height 25
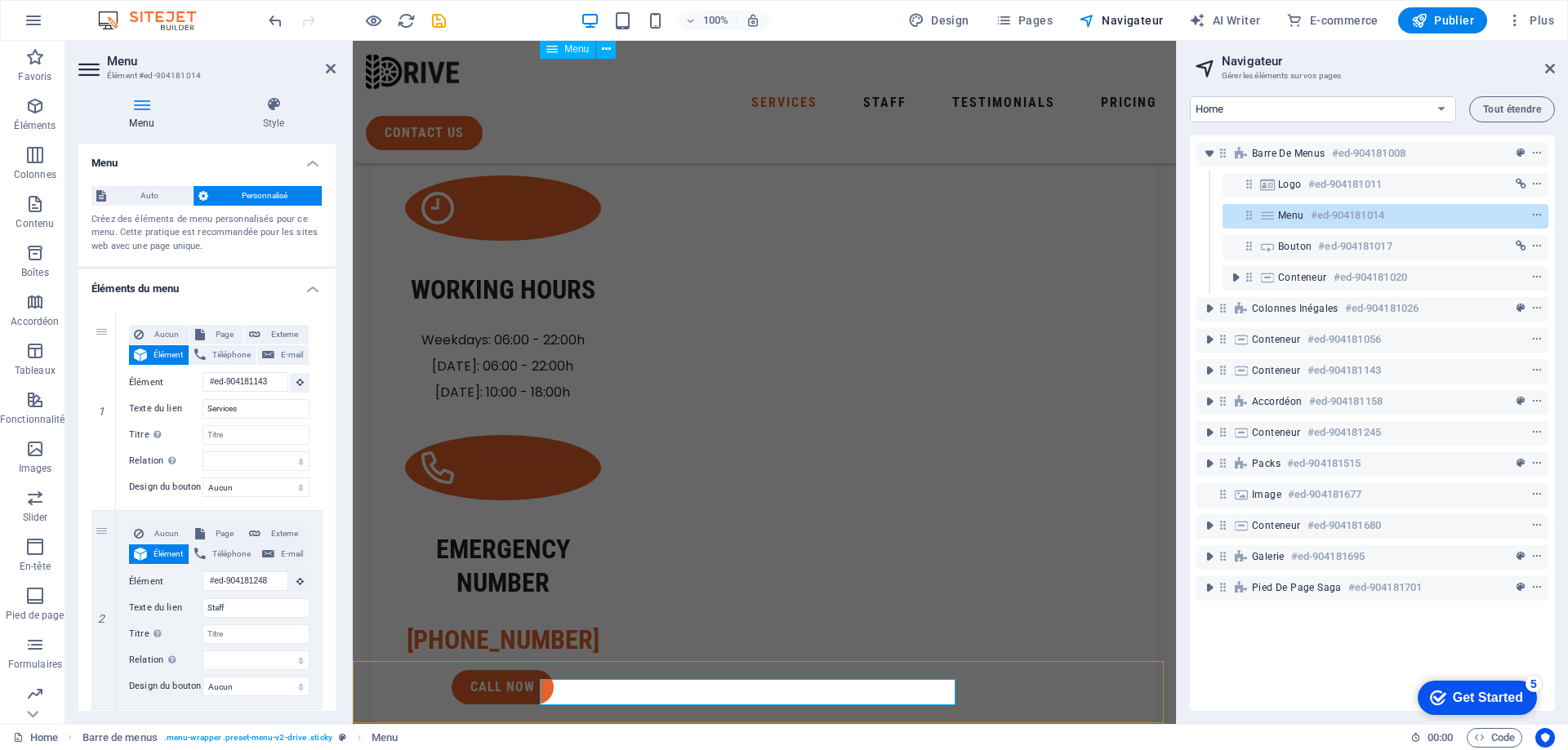
click at [1358, 226] on div "Menu #ed-904181014" at bounding box center [1385, 216] width 326 height 25
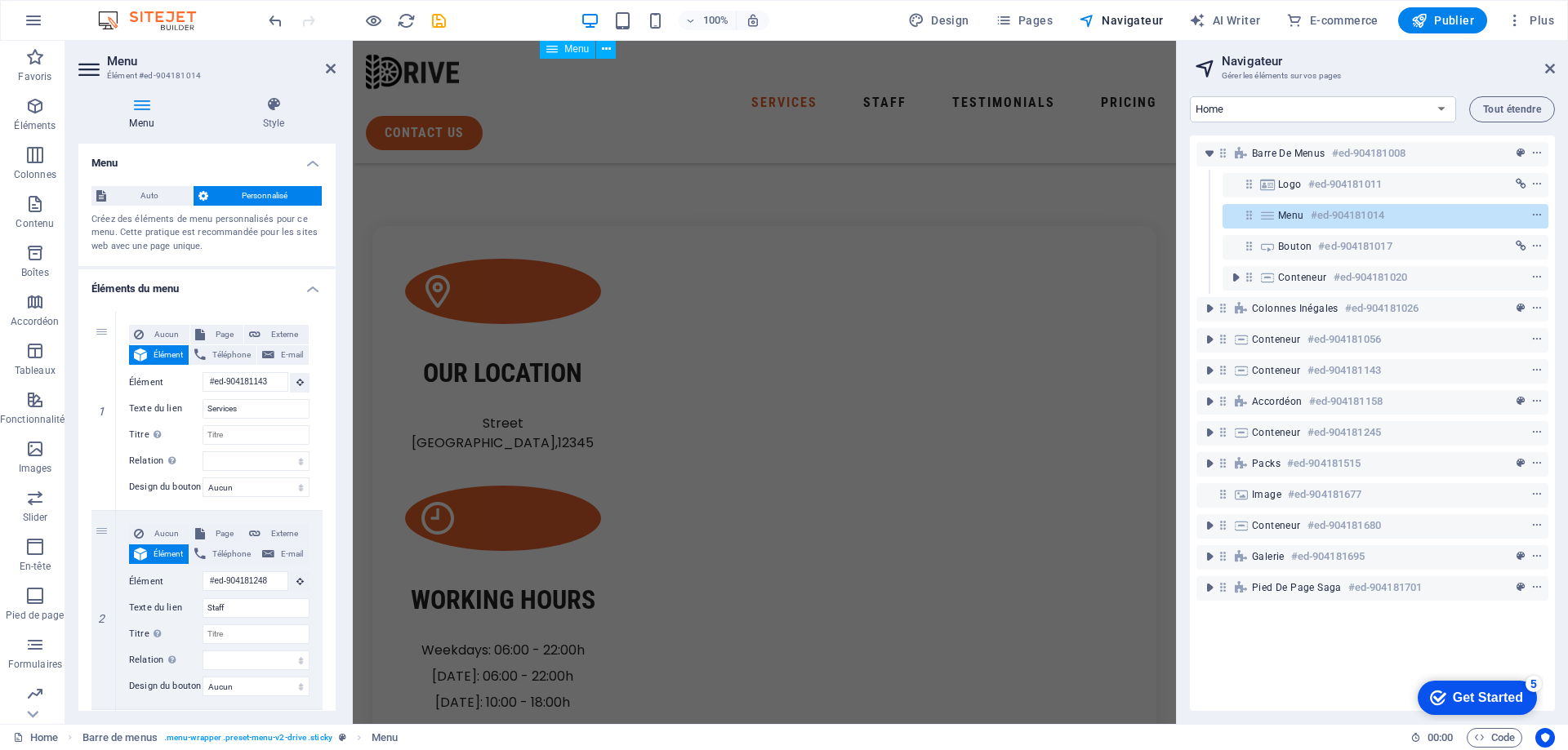
click at [1358, 226] on div "Menu #ed-904181014" at bounding box center [1385, 216] width 326 height 25
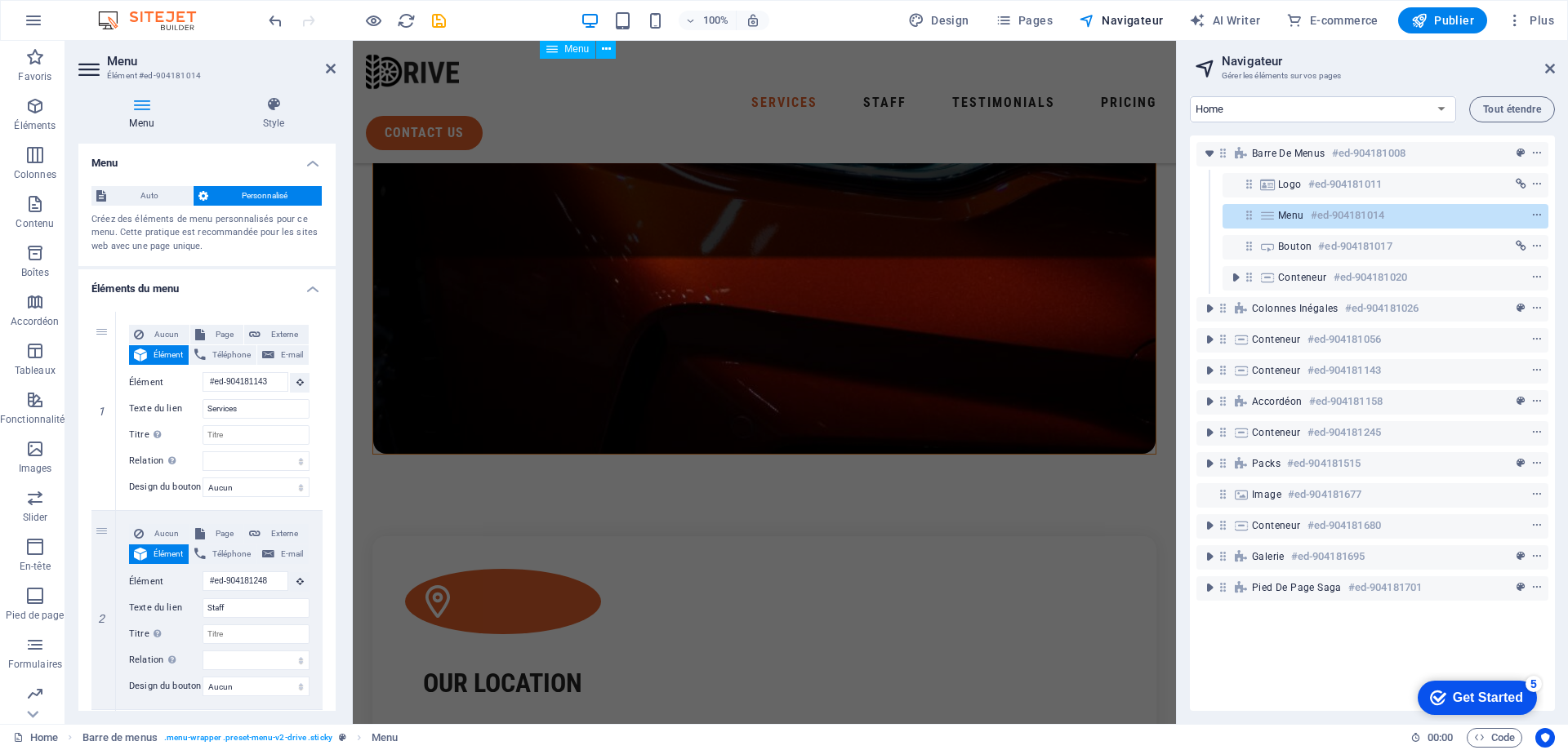
click at [1358, 226] on div "Menu #ed-904181014" at bounding box center [1385, 216] width 326 height 25
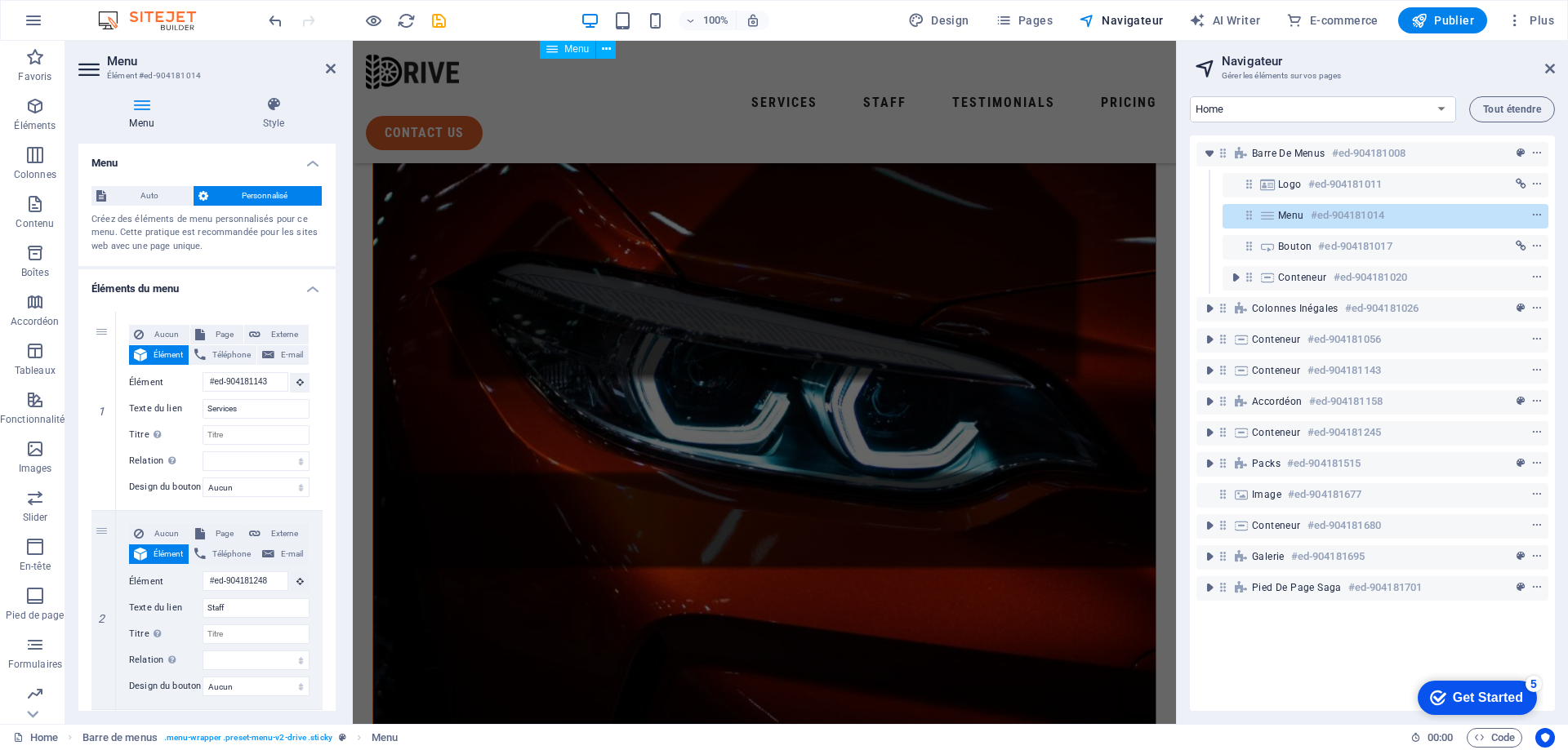
click at [1358, 226] on div "Menu #ed-904181014" at bounding box center [1385, 216] width 326 height 25
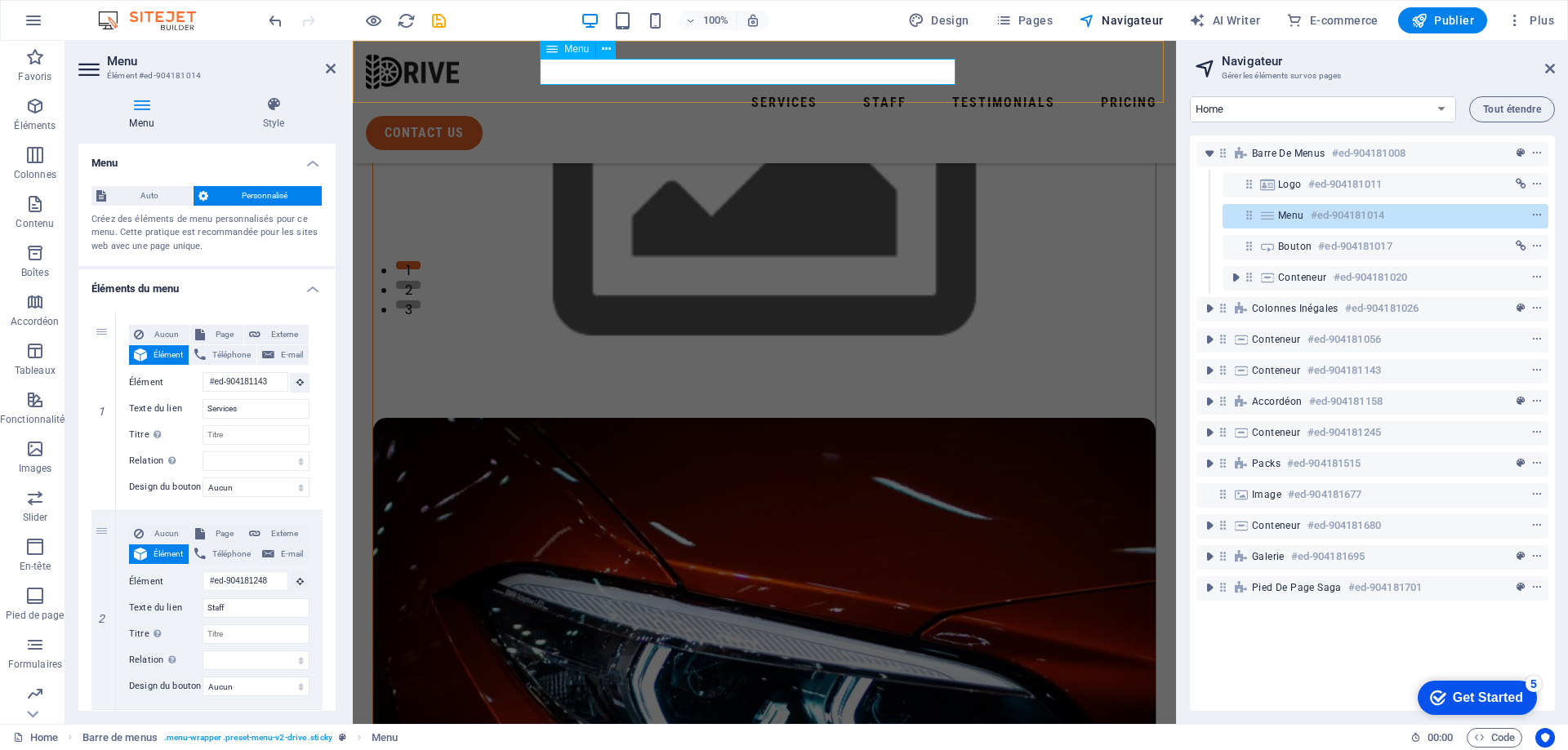
click at [1358, 226] on div "Menu #ed-904181014" at bounding box center [1385, 216] width 326 height 25
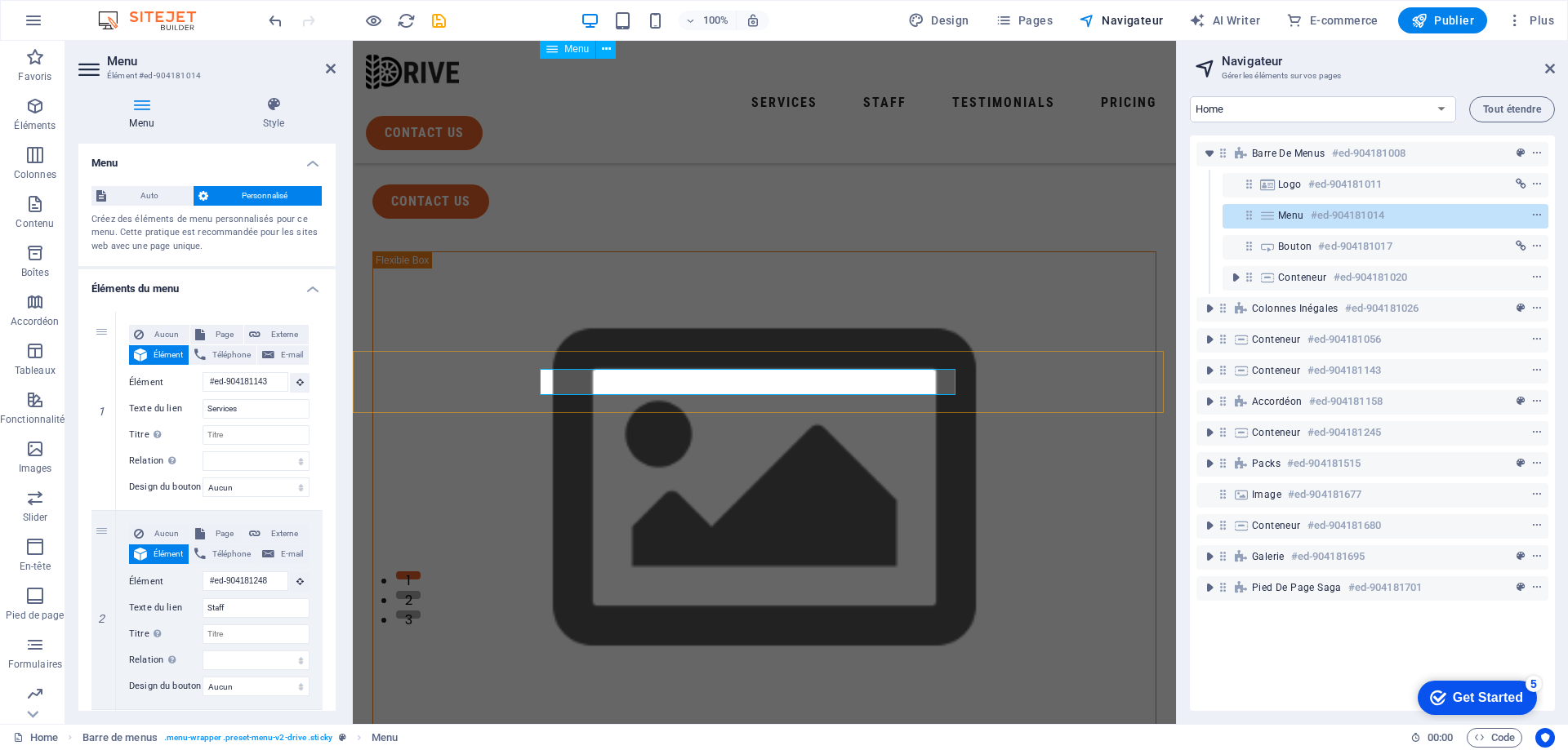
click at [1358, 226] on div "Menu #ed-904181014" at bounding box center [1385, 216] width 326 height 25
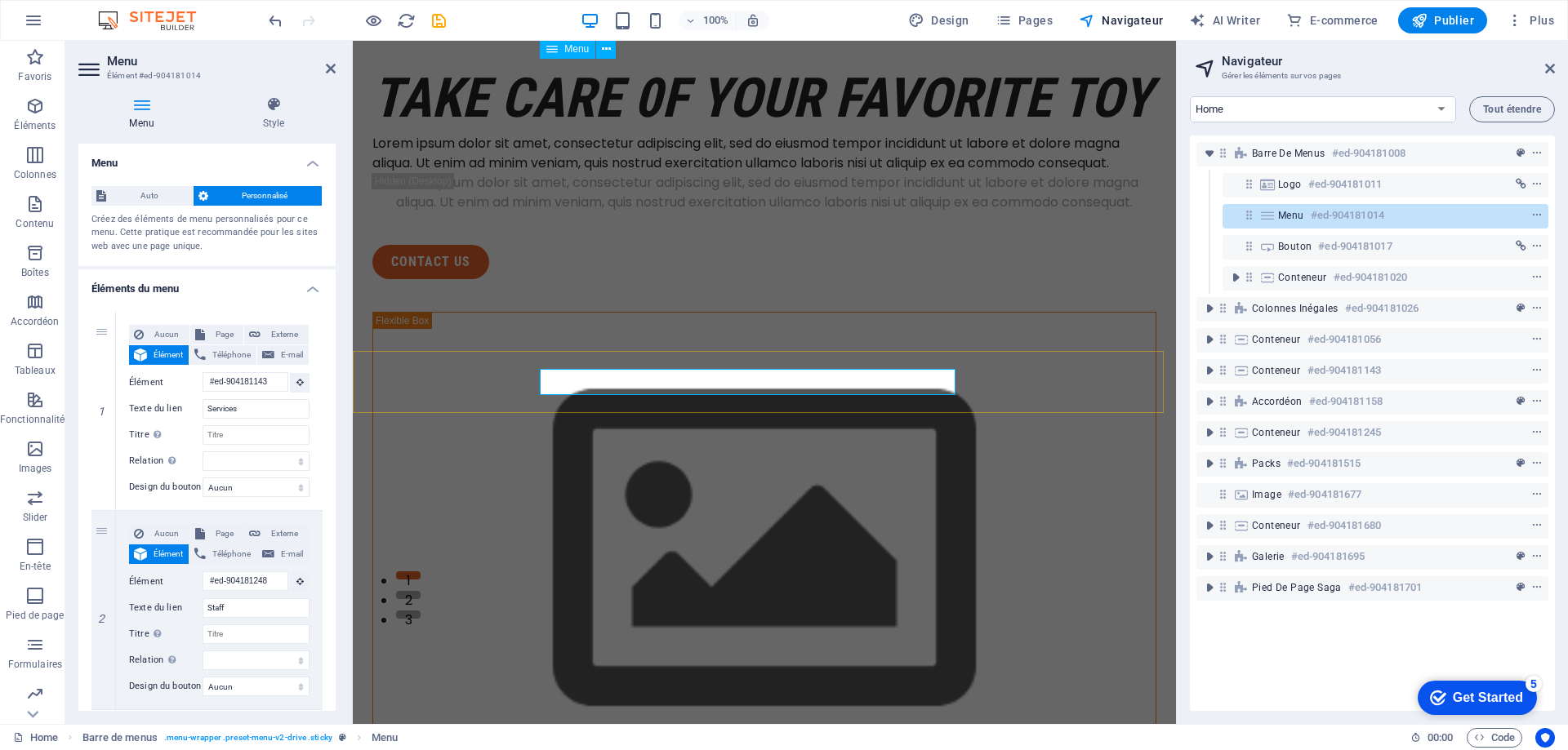
scroll to position [0, 0]
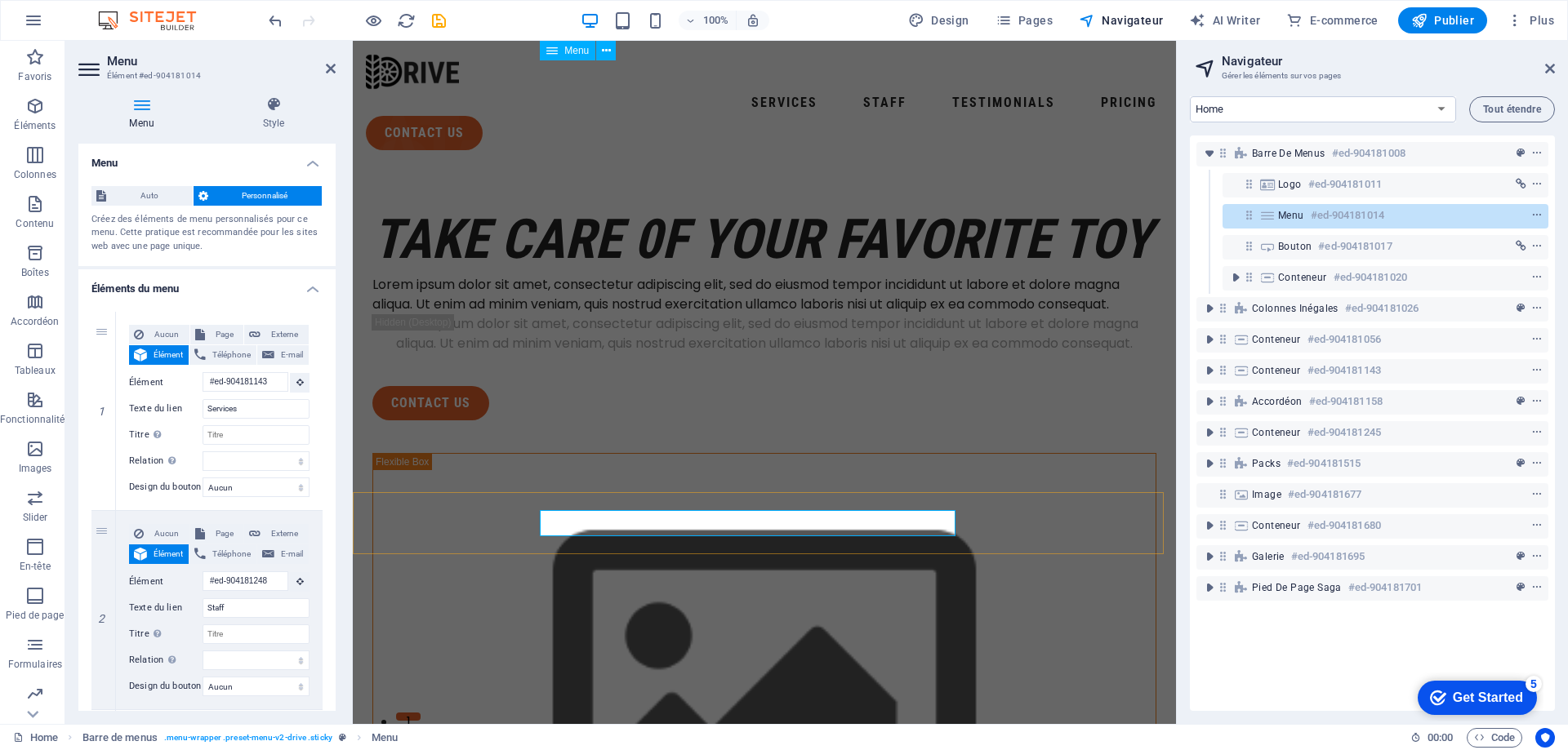
click at [1358, 226] on div "Menu #ed-904181014" at bounding box center [1385, 216] width 326 height 25
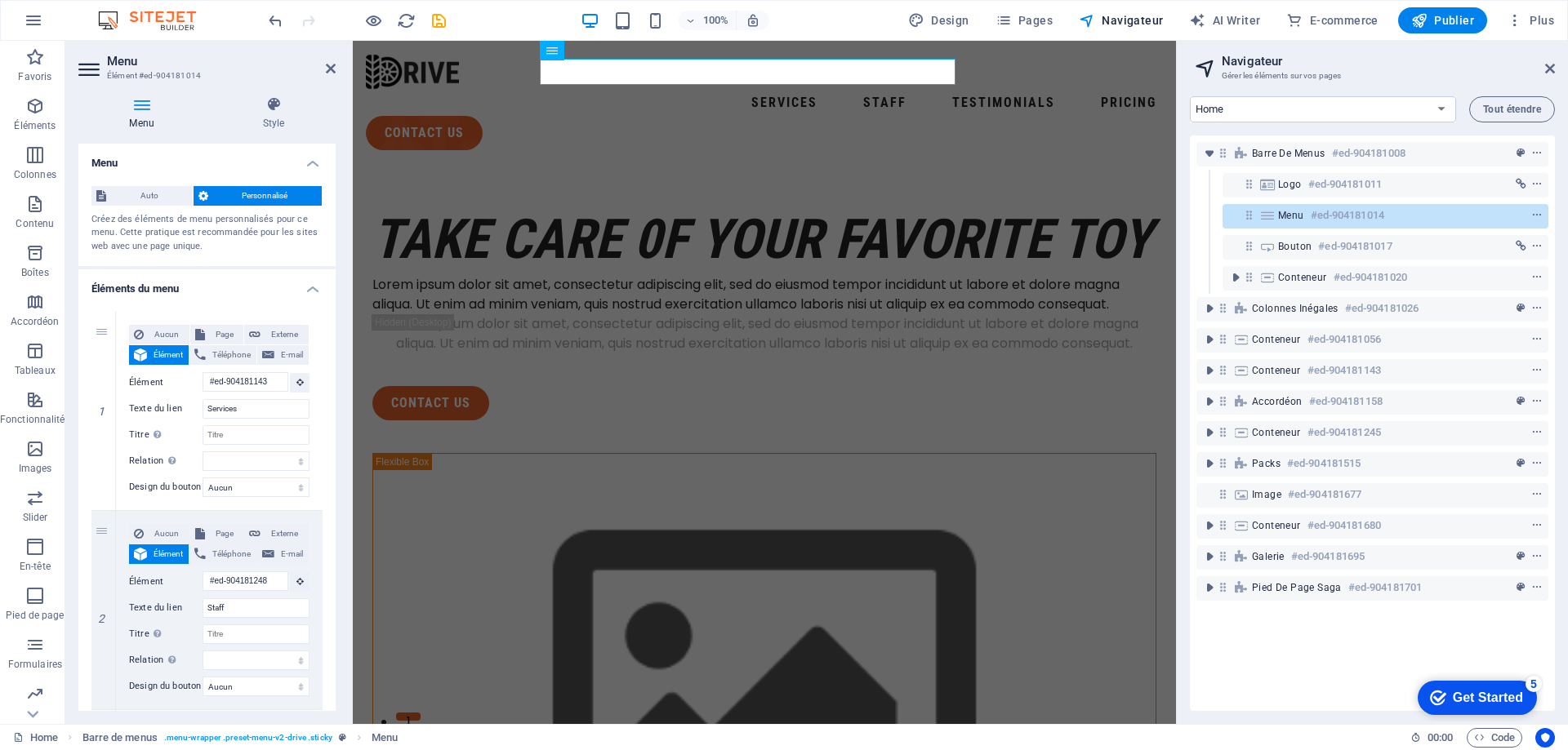
click at [1540, 67] on h2 "Navigateur" at bounding box center [1388, 61] width 333 height 15
click at [1549, 65] on icon at bounding box center [1550, 69] width 10 height 13
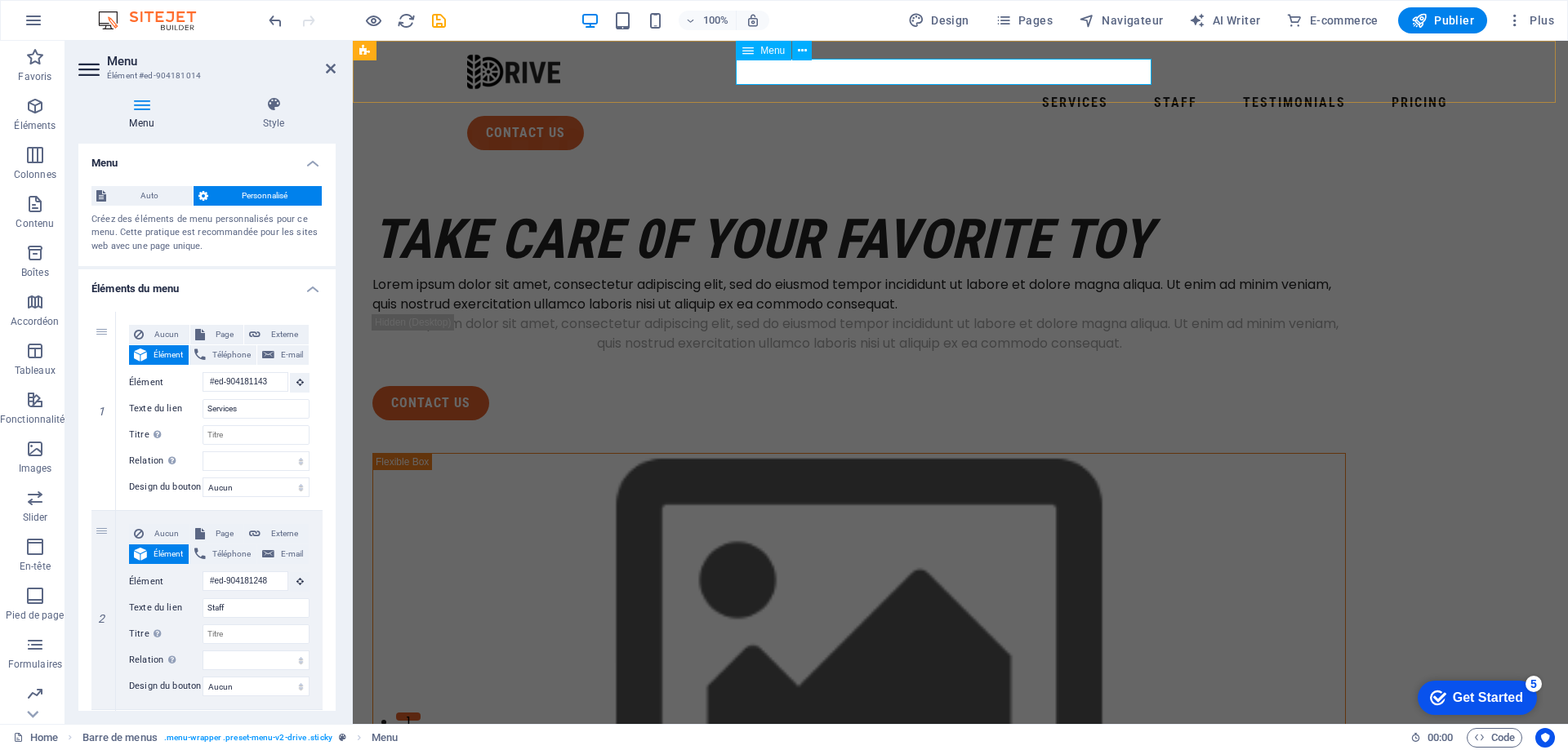
click at [775, 90] on nav "Services Staff Testimonials Pricing" at bounding box center [960, 103] width 987 height 26
click at [759, 90] on nav "Services Staff Testimonials Pricing" at bounding box center [960, 103] width 987 height 26
click at [948, 90] on nav "Services Staff Testimonials Pricing" at bounding box center [960, 103] width 987 height 26
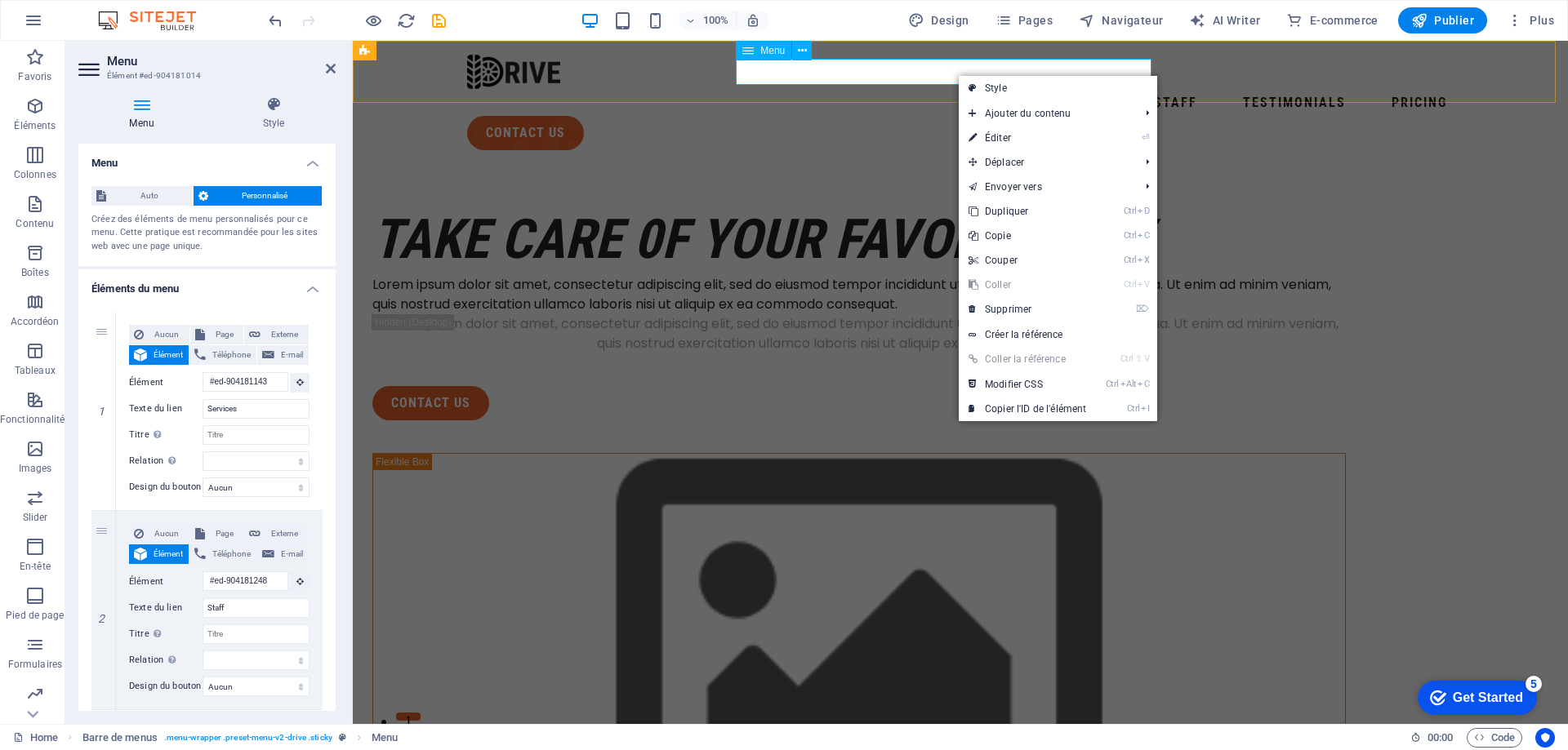
click at [955, 90] on nav "Services Staff Testimonials Pricing" at bounding box center [960, 103] width 987 height 26
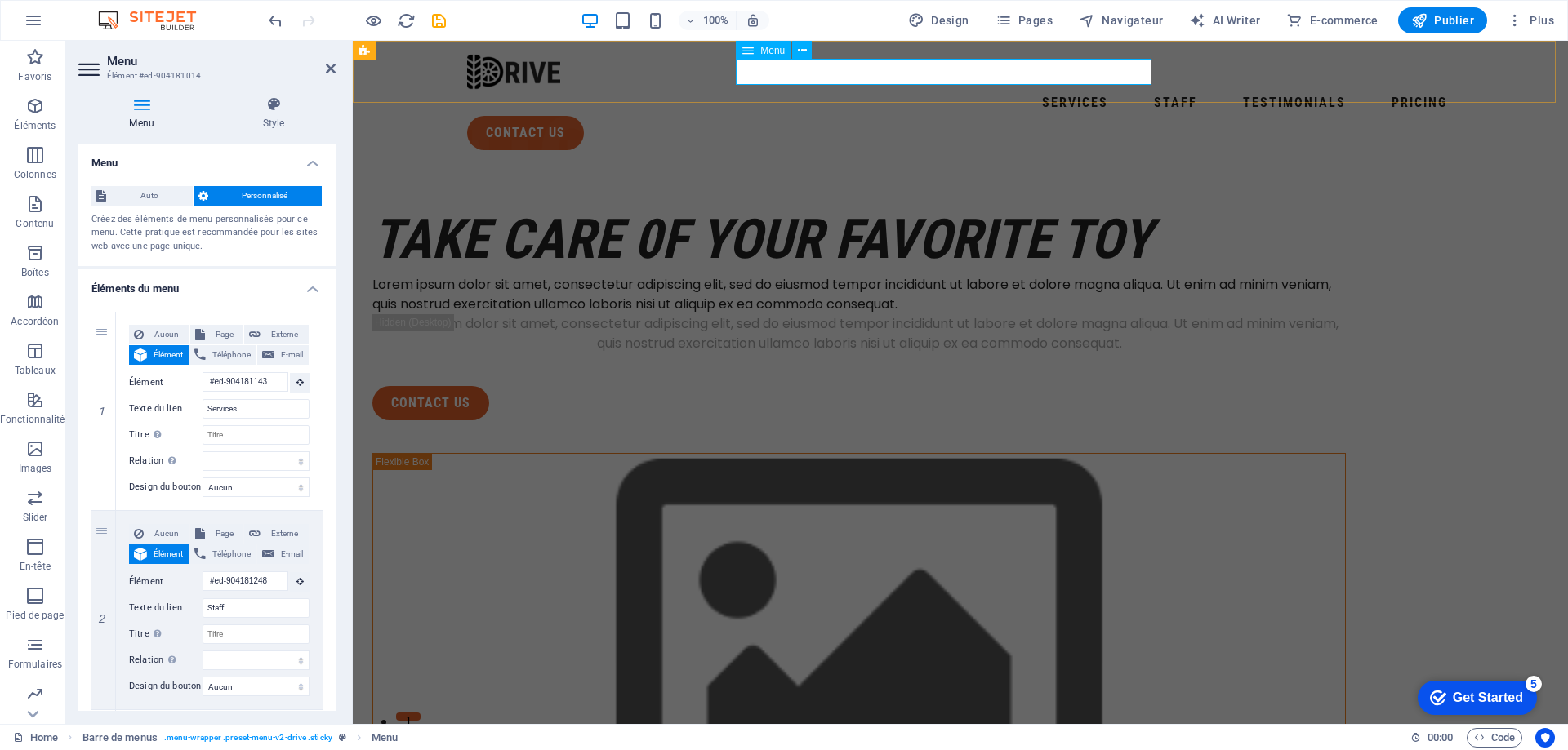
click at [955, 90] on nav "Services Staff Testimonials Pricing" at bounding box center [960, 103] width 987 height 26
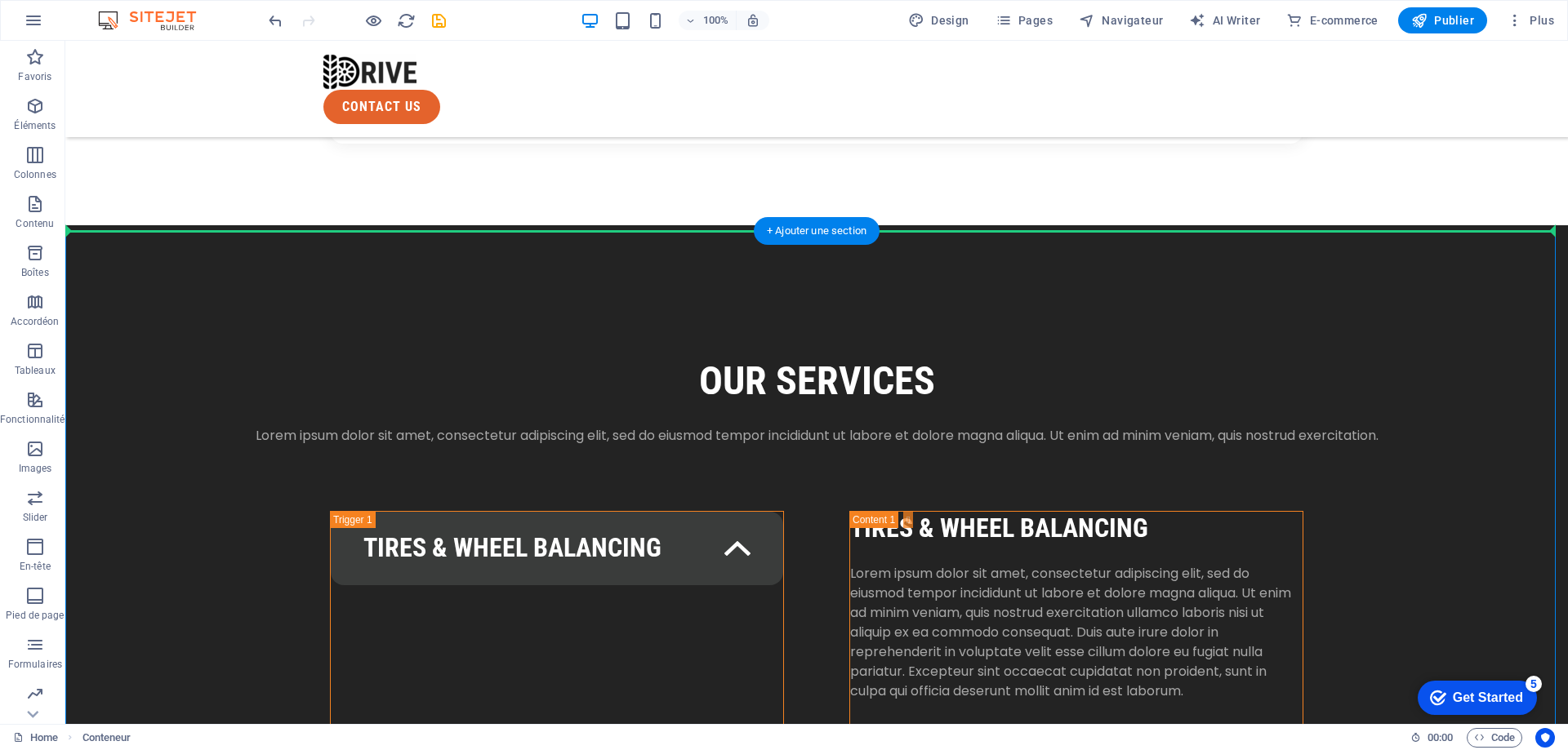
drag, startPoint x: 1376, startPoint y: 520, endPoint x: 883, endPoint y: 178, distance: 600.0
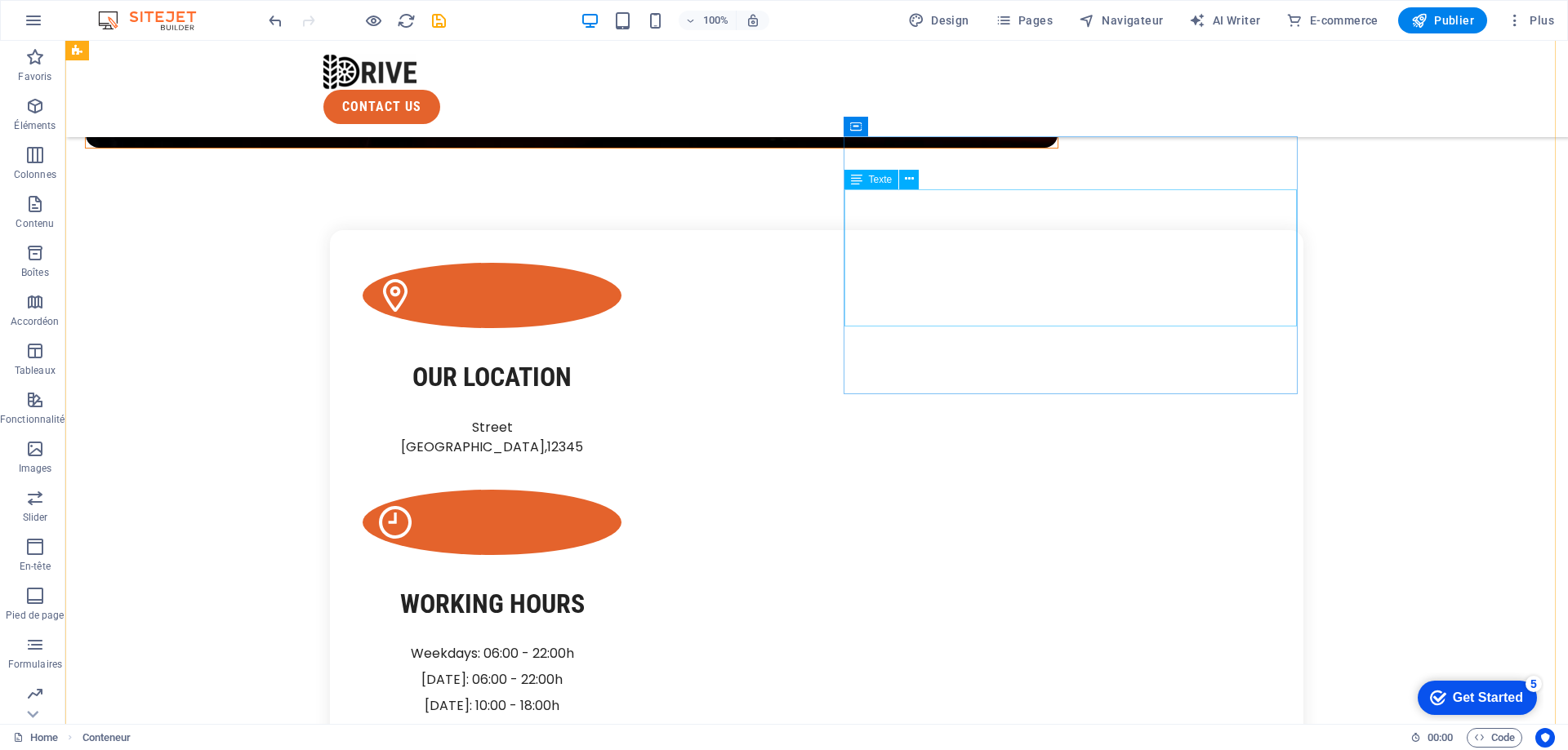
scroll to position [1256, 0]
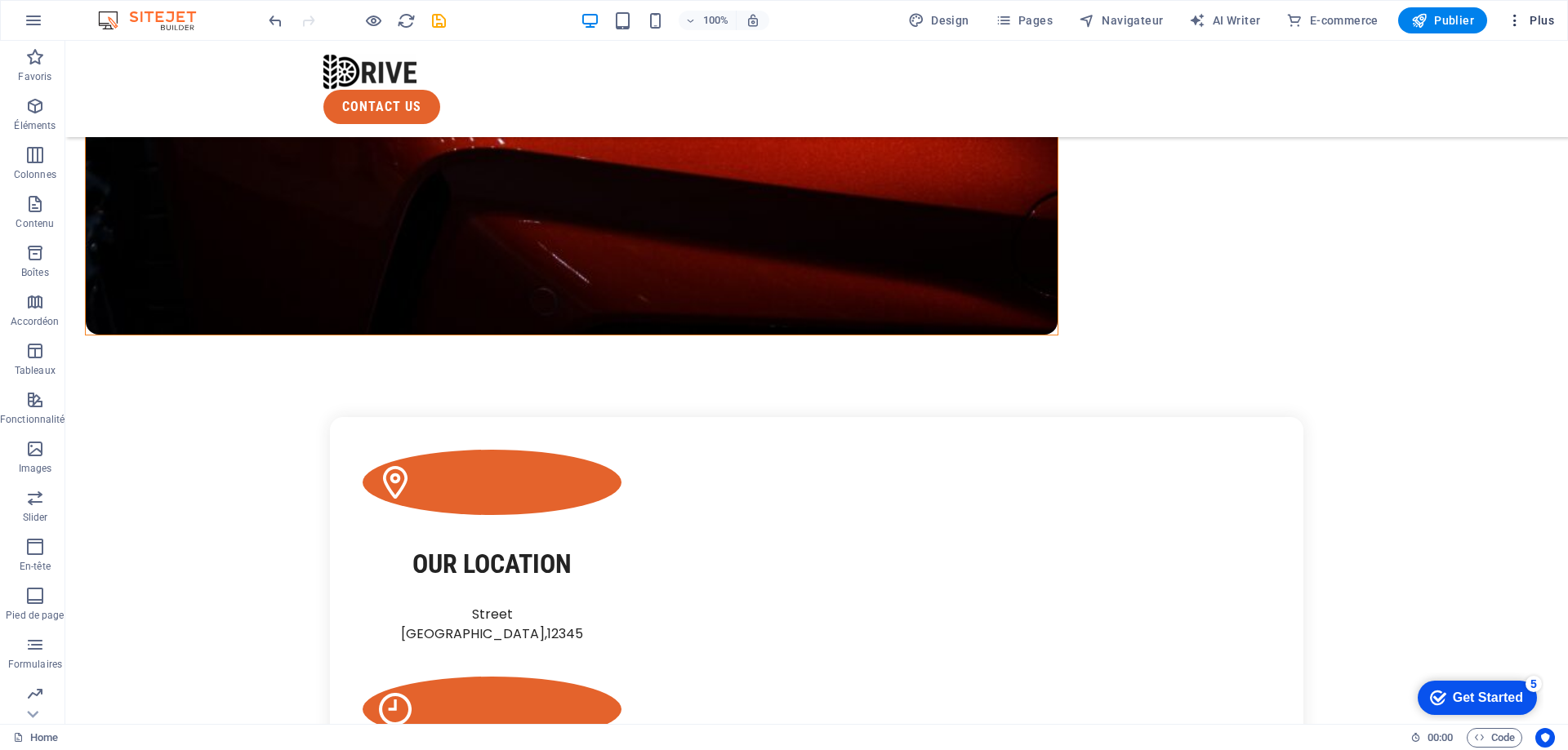
click at [1531, 32] on button "Plus" at bounding box center [1530, 20] width 61 height 26
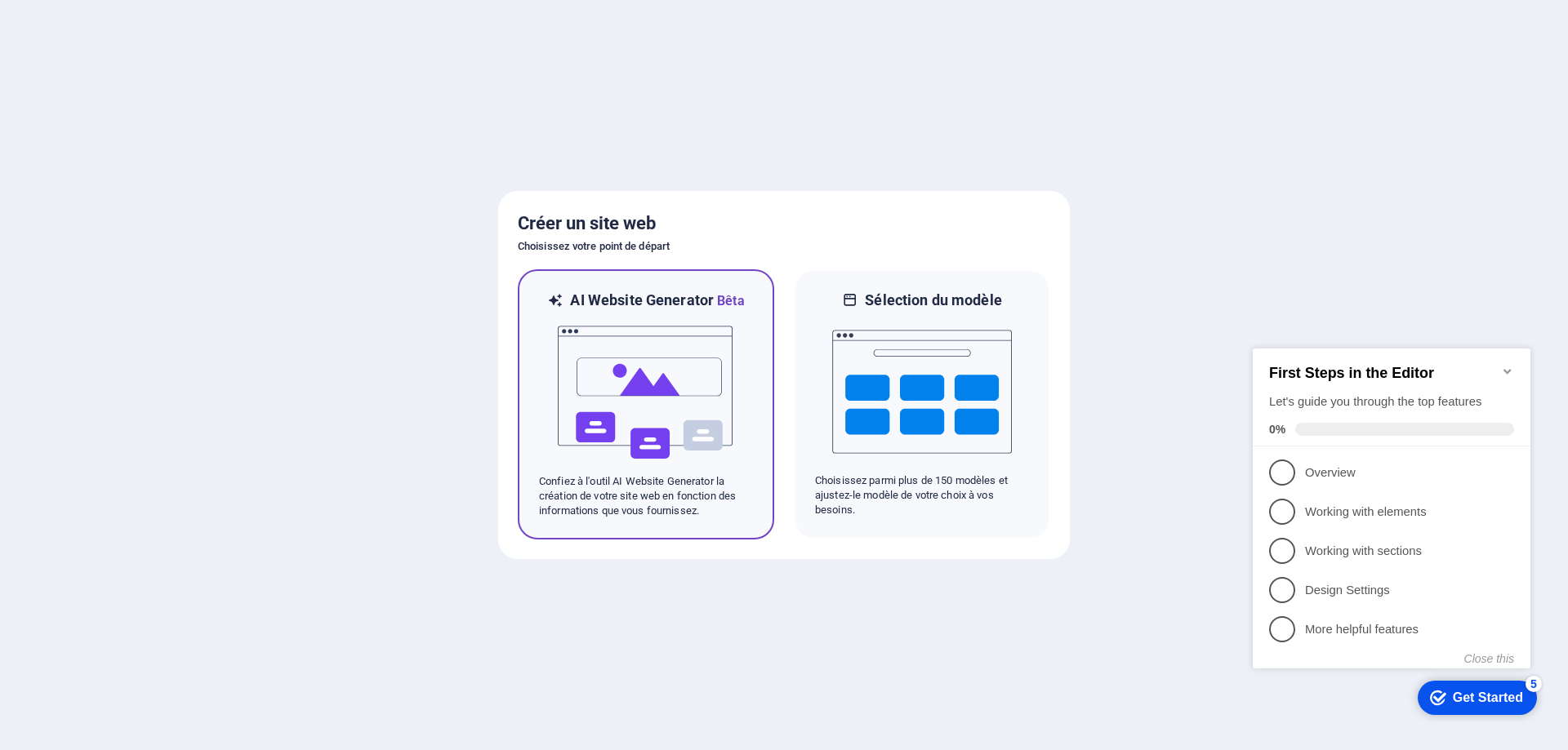
click at [736, 368] on div at bounding box center [645, 392] width 214 height 163
